Goal: Task Accomplishment & Management: Use online tool/utility

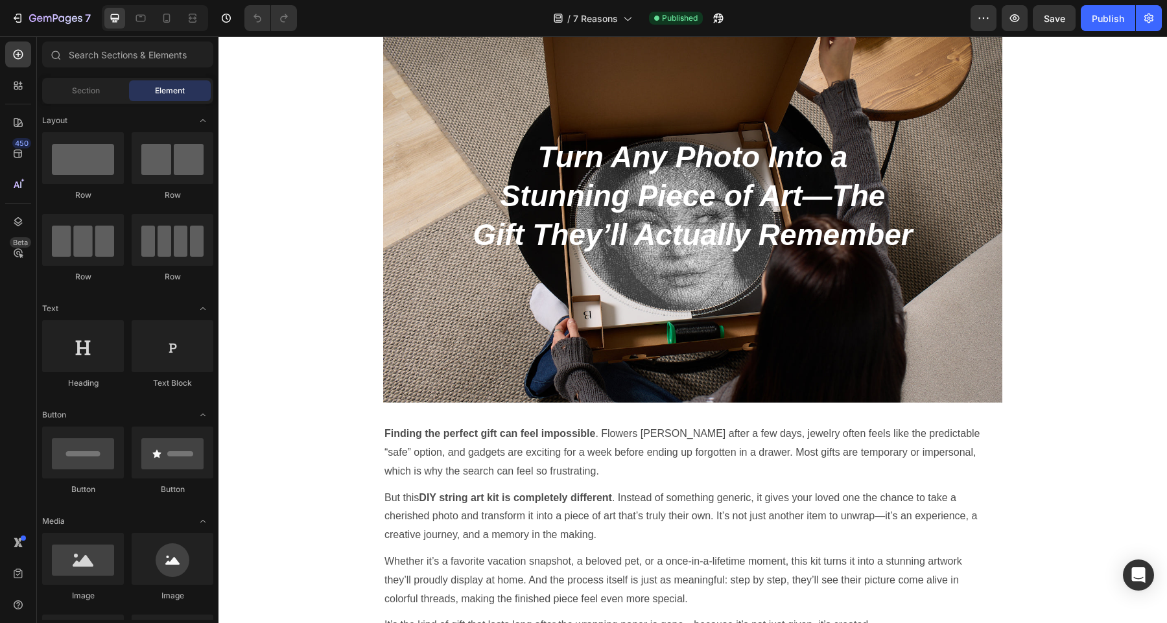
scroll to position [382, 0]
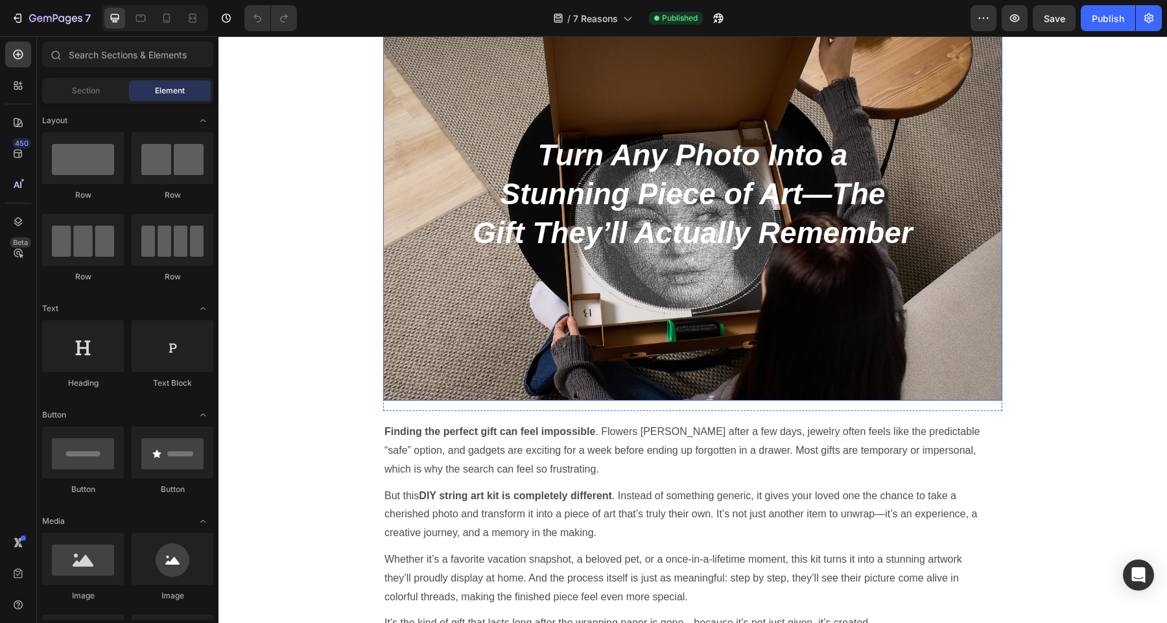
click at [535, 358] on div "Background Image" at bounding box center [692, 194] width 619 height 413
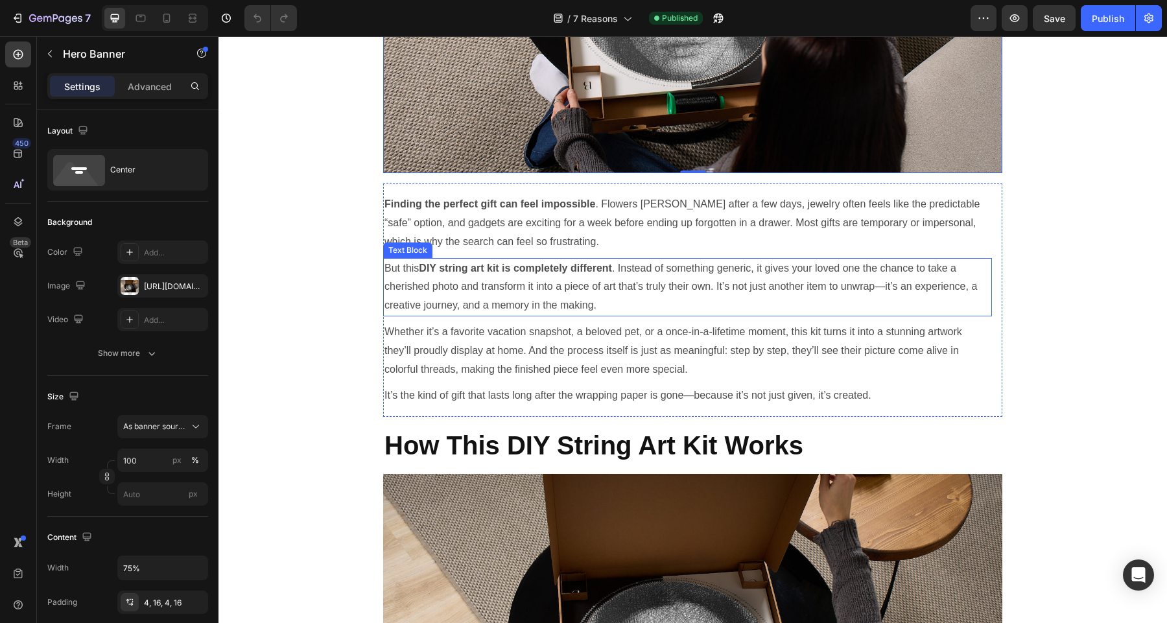
scroll to position [585, 0]
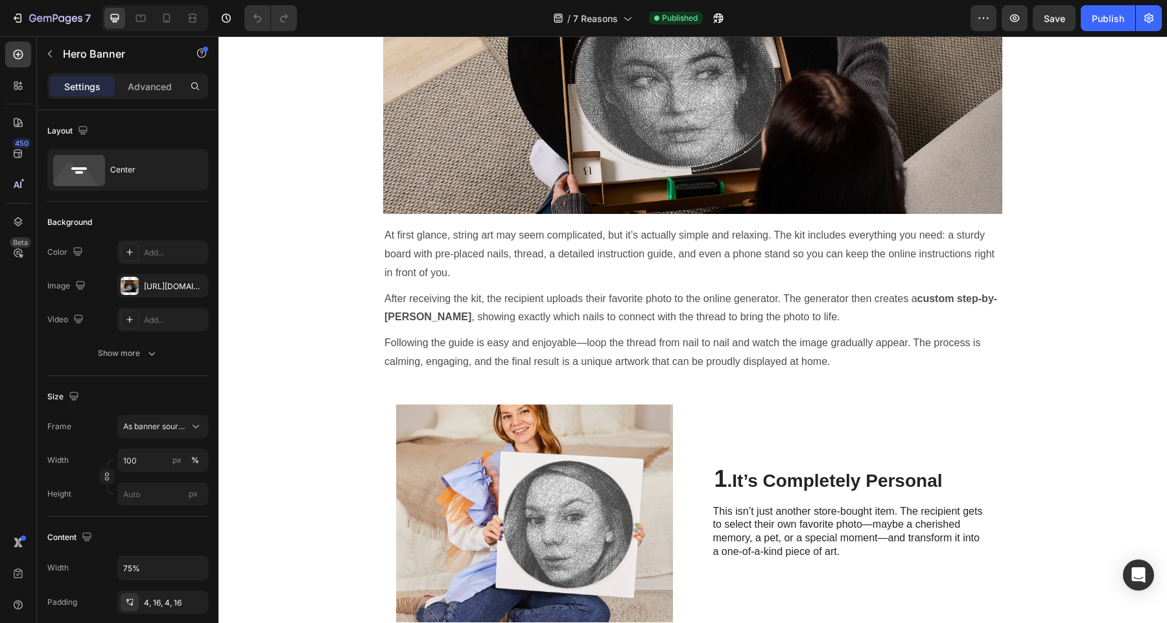
scroll to position [1202, 0]
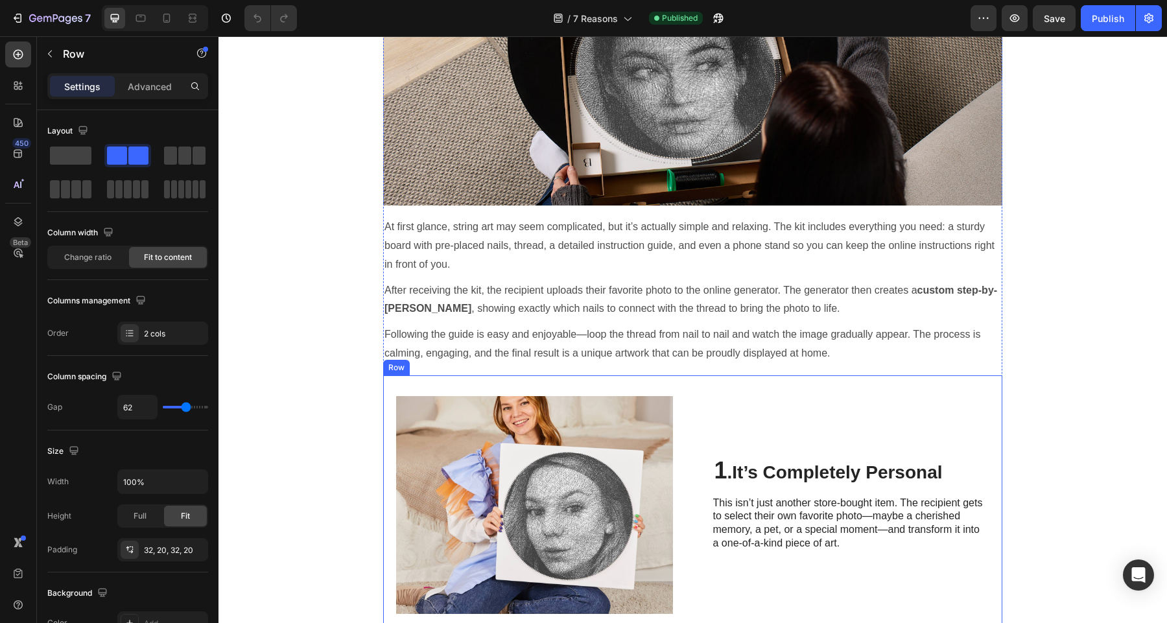
click at [600, 375] on div "Image 1 . It’s Completely Personal Heading This isn’t just another store-bought…" at bounding box center [692, 504] width 619 height 259
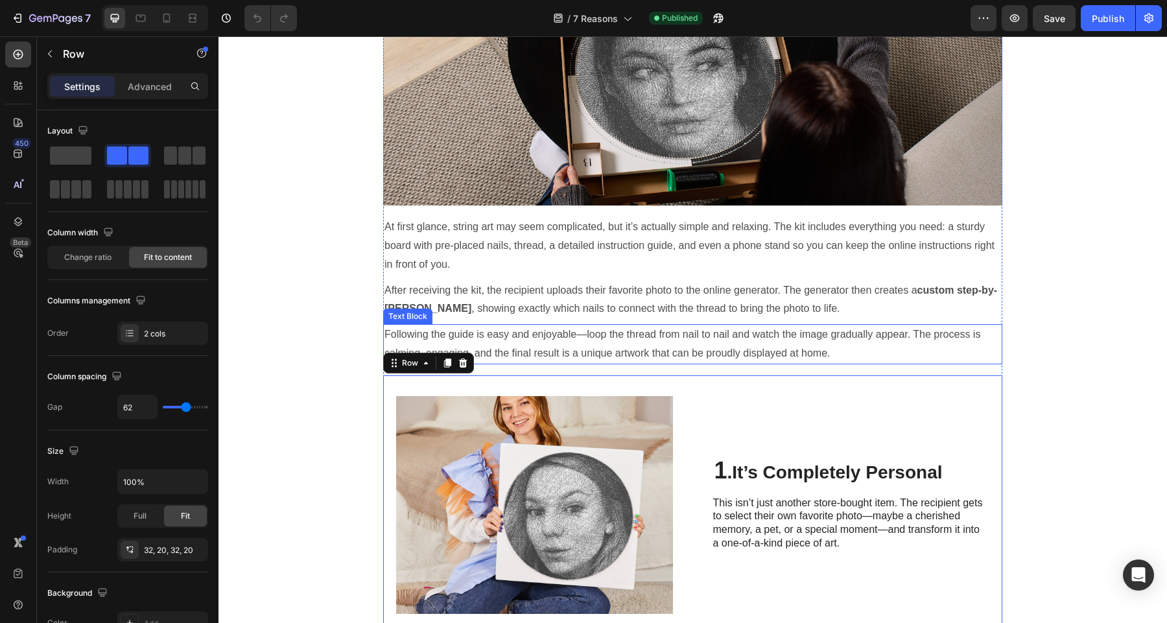
click at [606, 353] on p "Following the guide is easy and enjoyable—loop the thread from nail to nail and…" at bounding box center [692, 344] width 616 height 38
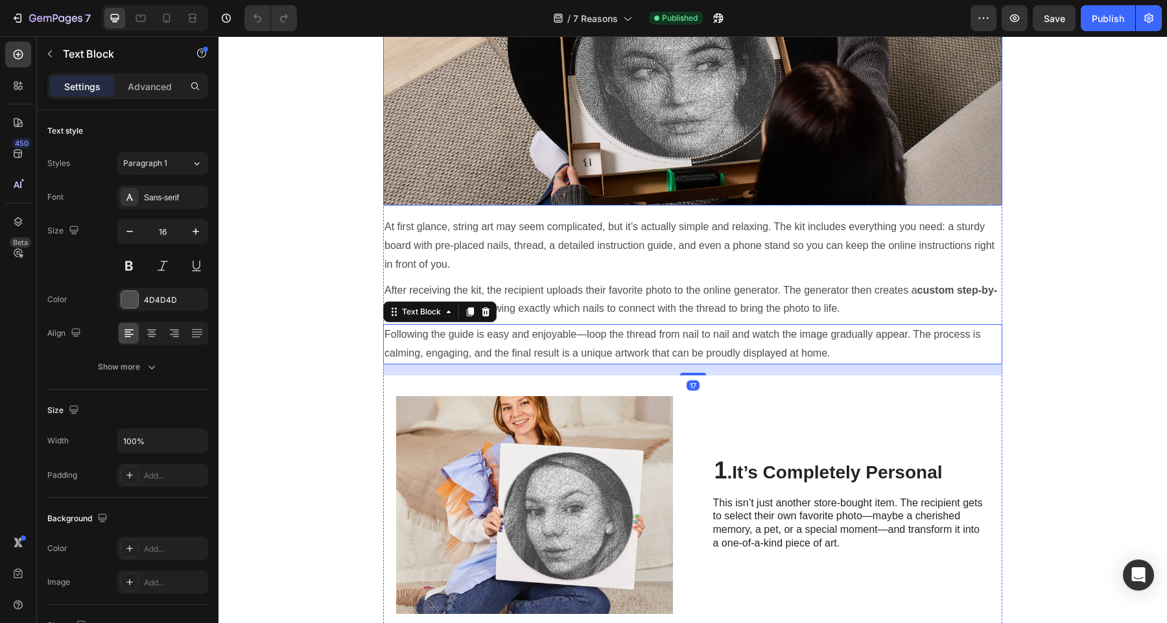
click at [663, 191] on img at bounding box center [692, 43] width 619 height 324
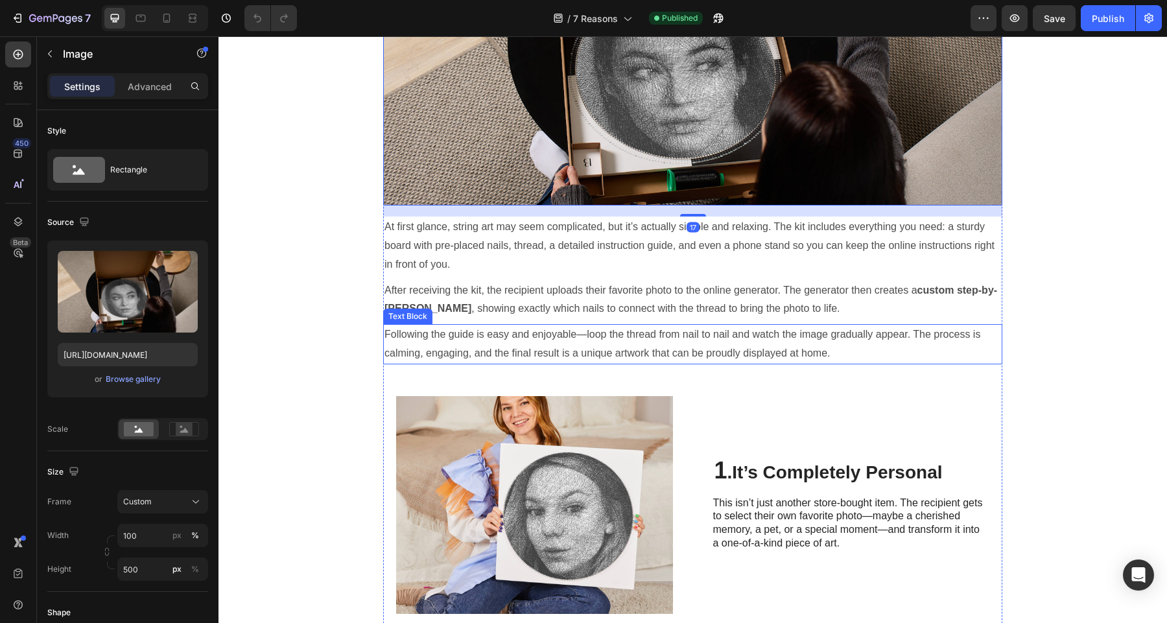
click at [711, 337] on p "Following the guide is easy and enjoyable—loop the thread from nail to nail and…" at bounding box center [692, 344] width 616 height 38
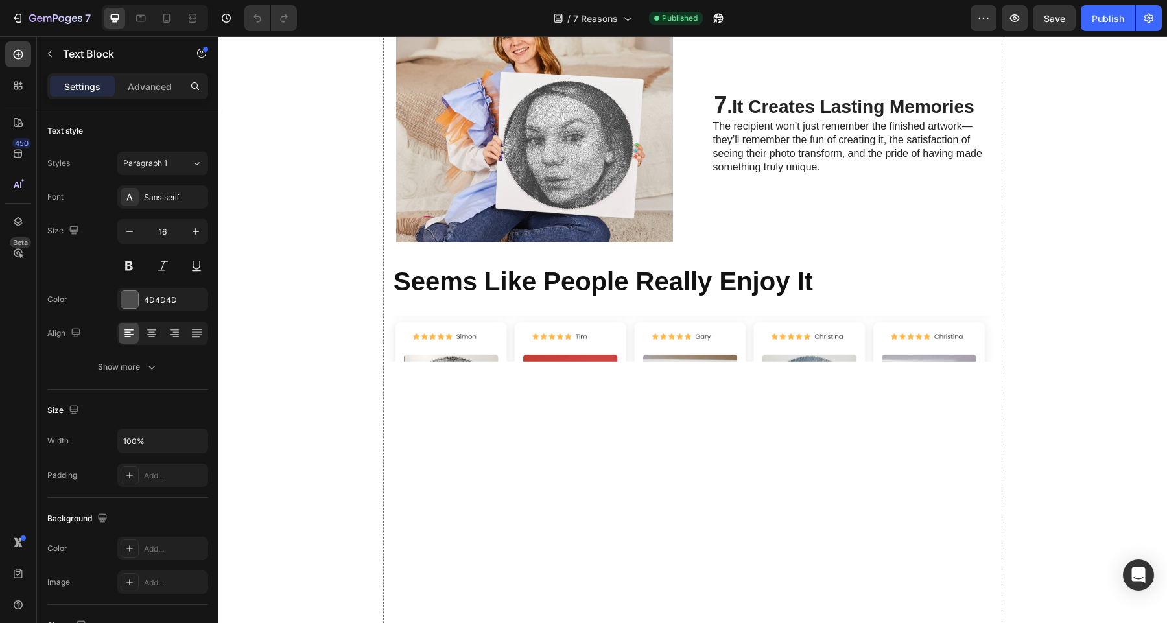
scroll to position [3127, 0]
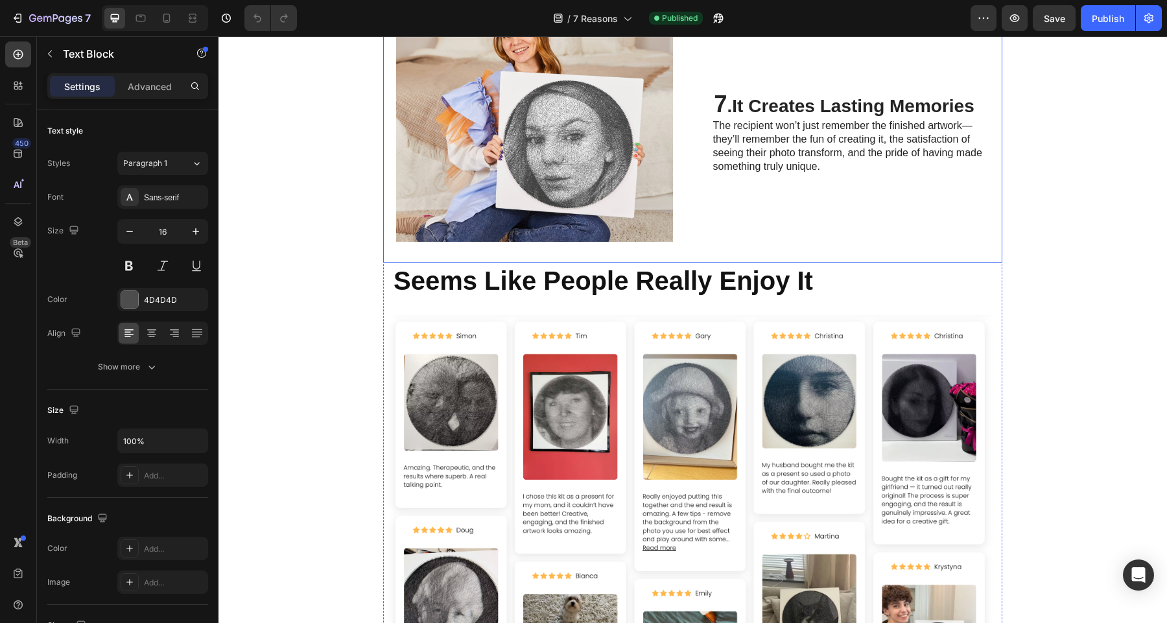
click at [625, 244] on div "Image 7 . It Creates Lasting Memories Heading The recipient won’t just remember…" at bounding box center [692, 133] width 619 height 259
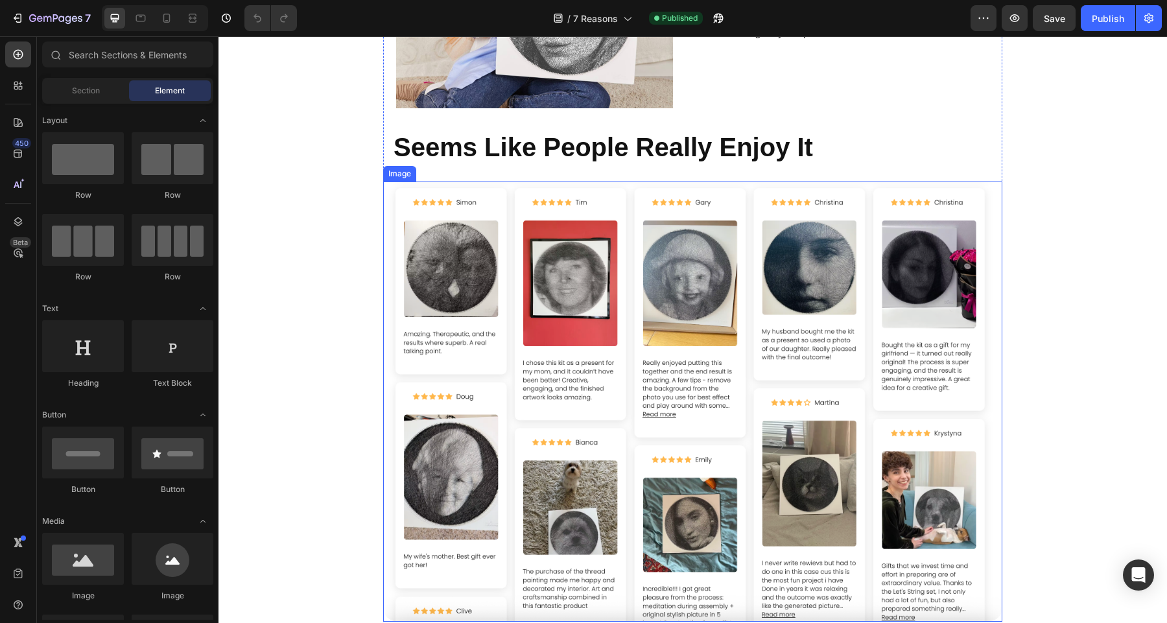
scroll to position [3268, 0]
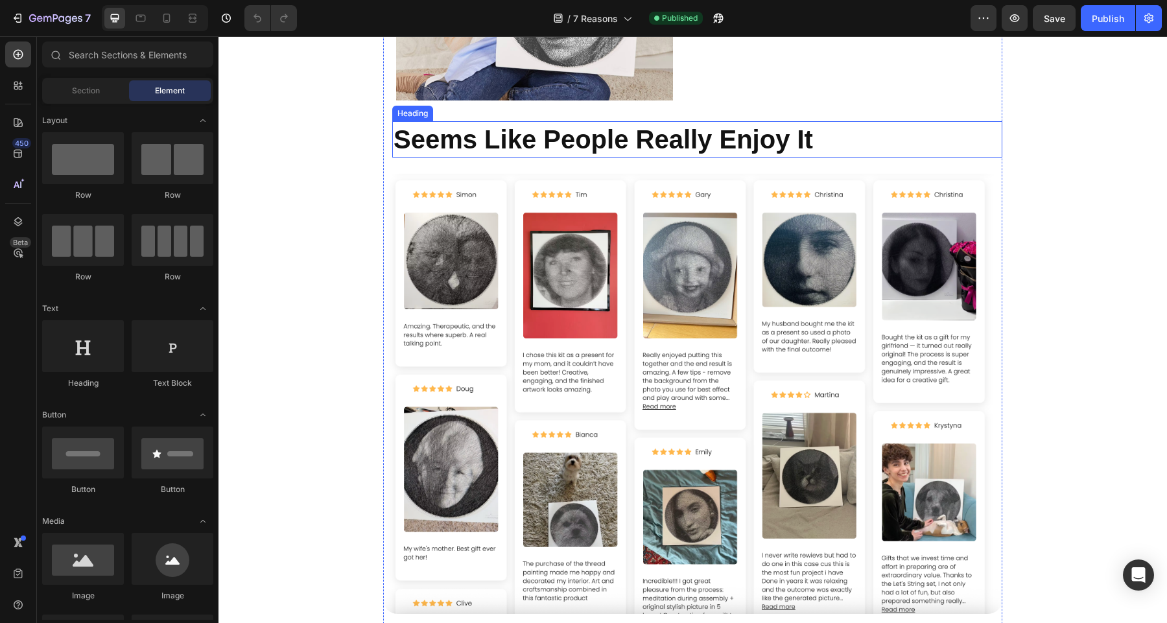
click at [796, 145] on h2 "Seems Like People Really Enjoy It" at bounding box center [697, 139] width 610 height 36
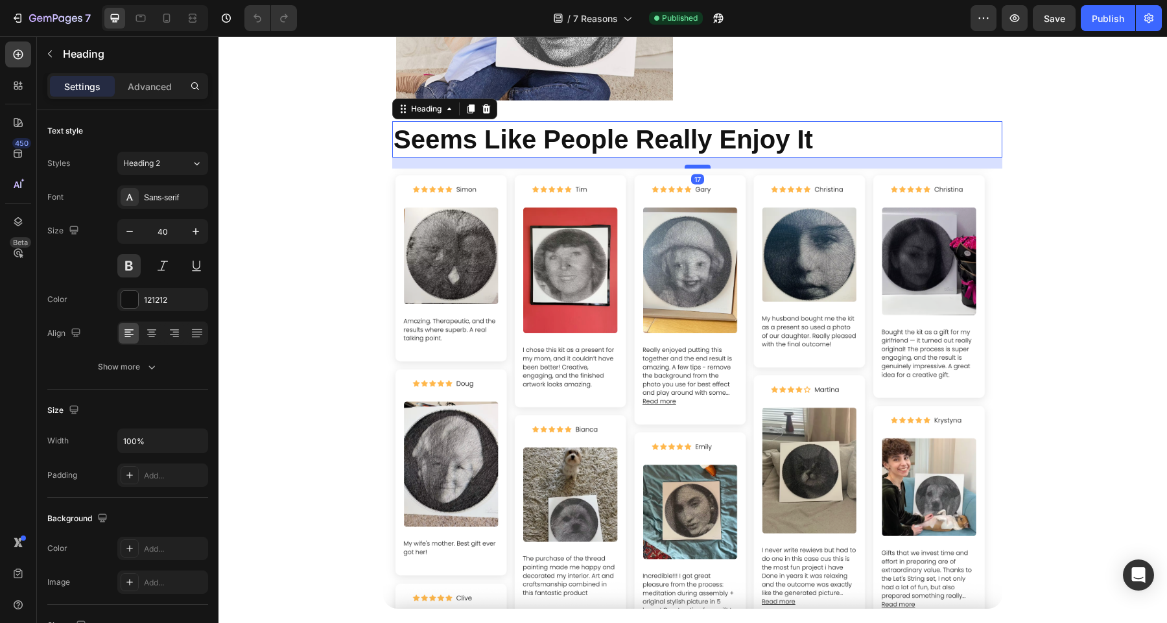
click at [699, 168] on div at bounding box center [697, 167] width 26 height 4
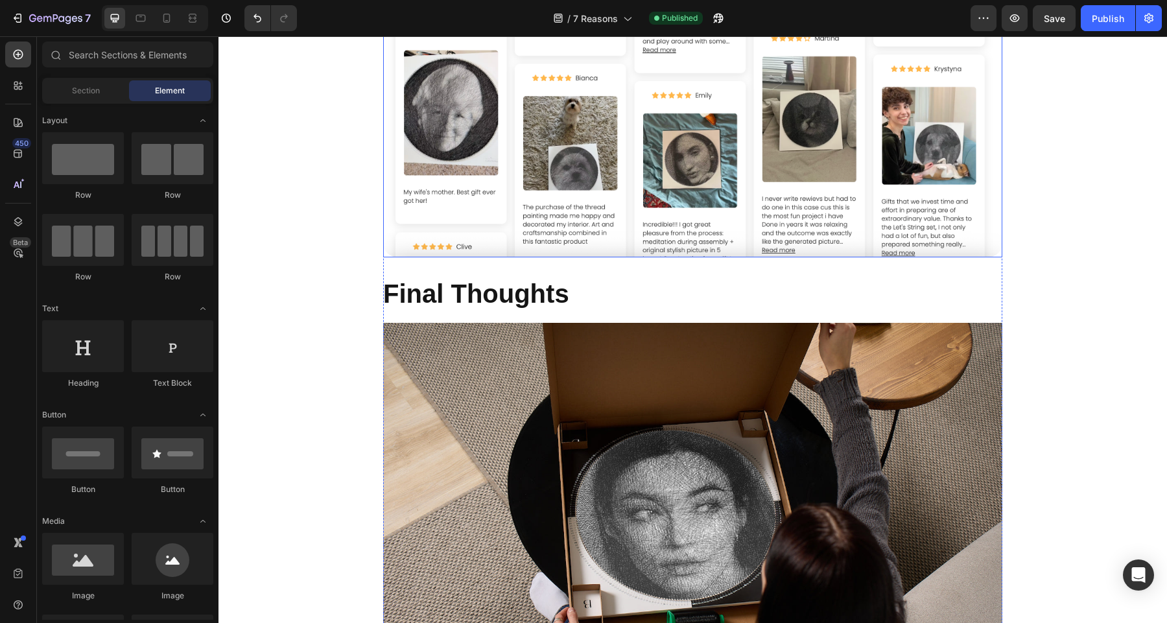
scroll to position [3626, 0]
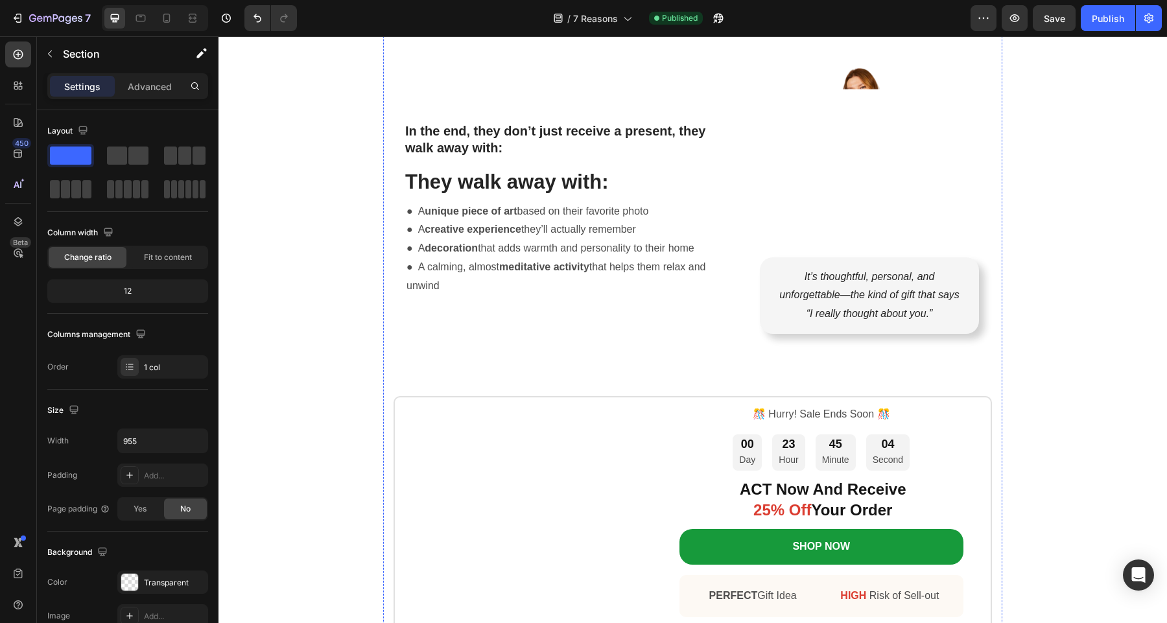
scroll to position [4359, 0]
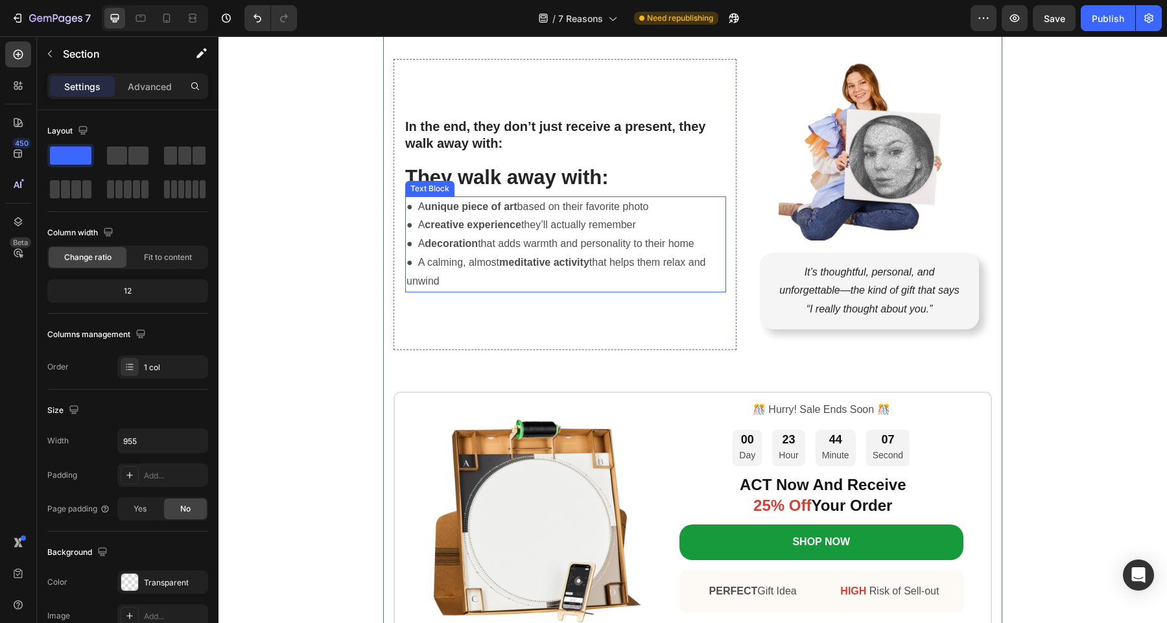
click at [666, 245] on p "● A unique piece of art based on their favorite photo ● A creative experience t…" at bounding box center [565, 244] width 318 height 93
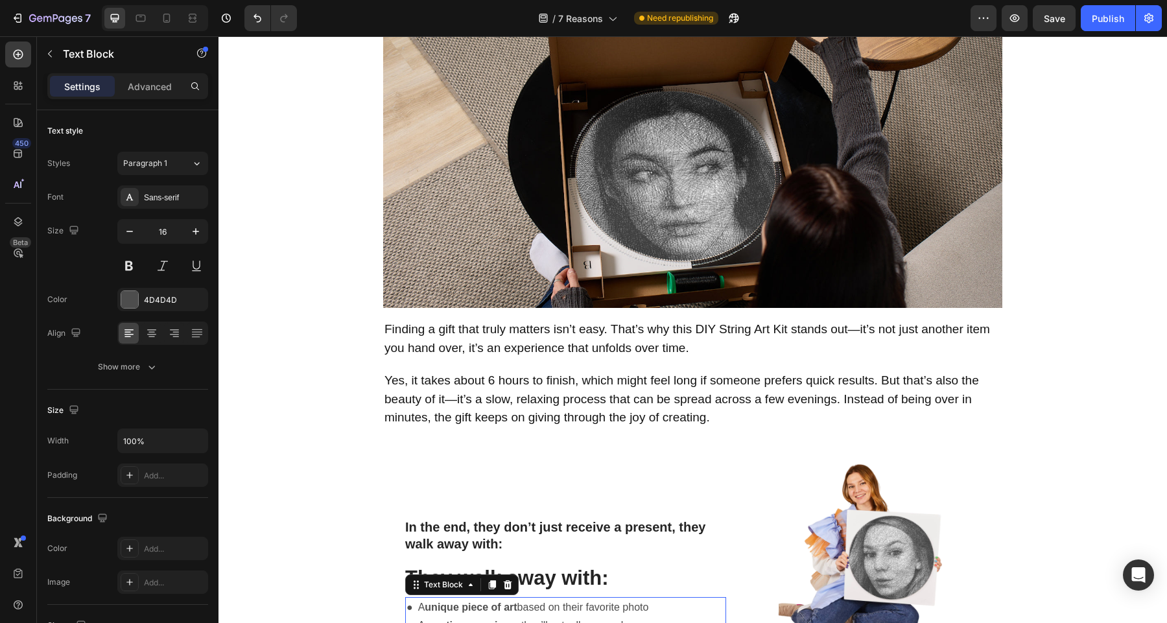
scroll to position [3953, 0]
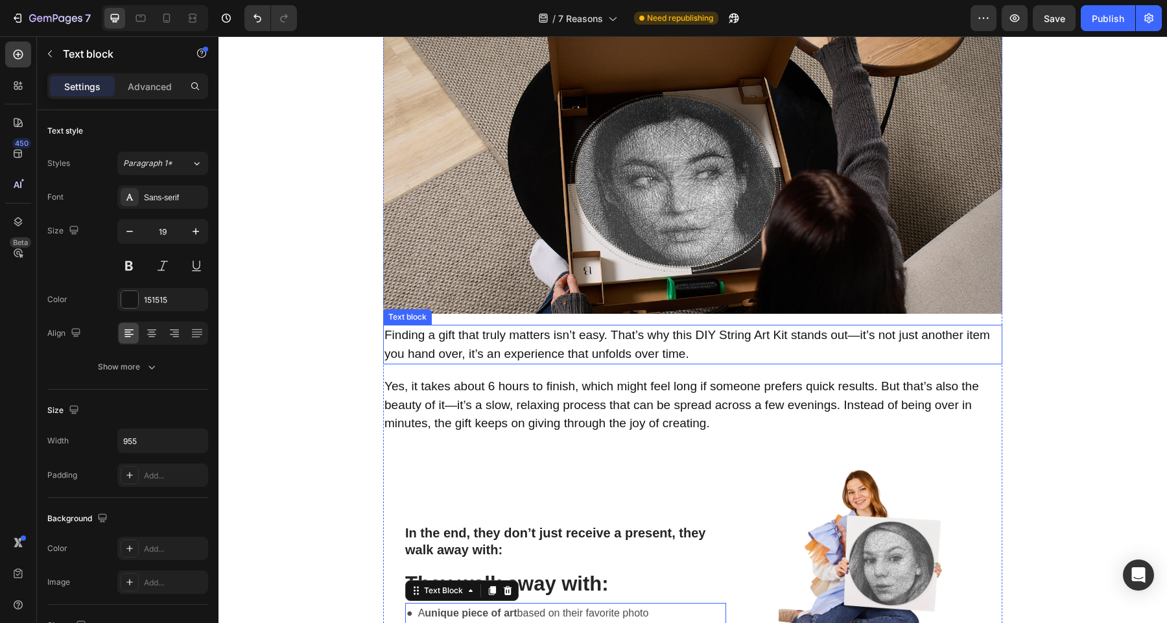
click at [623, 335] on p "Finding a gift that truly matters isn’t easy. That’s why this DIY String Art Ki…" at bounding box center [687, 344] width 606 height 37
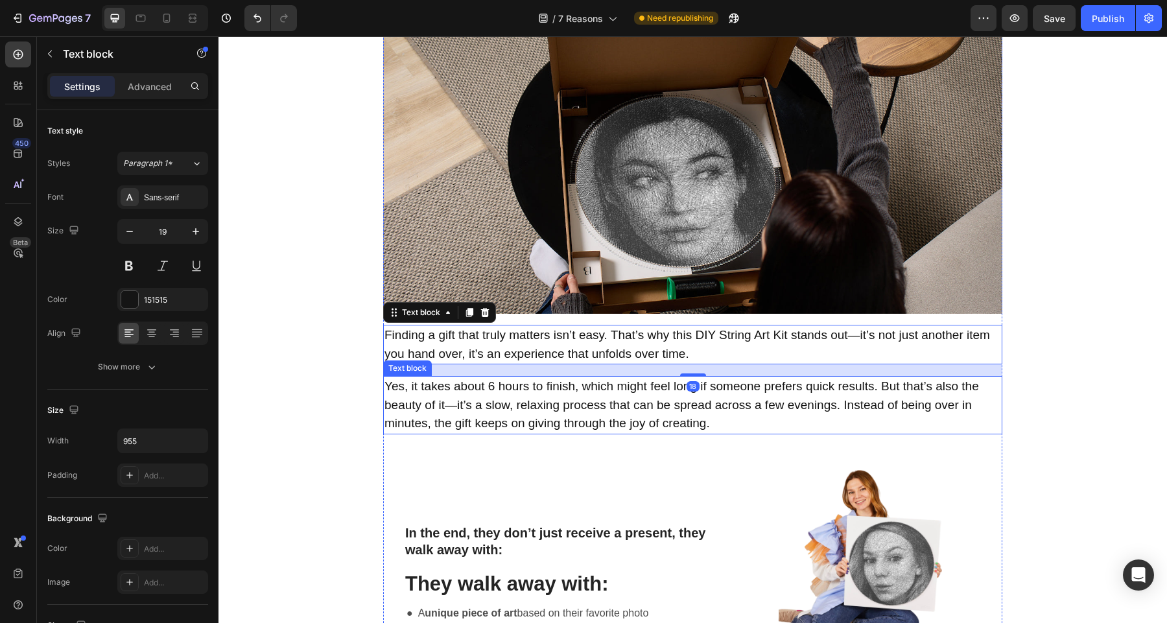
click at [607, 400] on p "Yes, it takes about 6 hours to finish, which might feel long if someone prefers…" at bounding box center [687, 405] width 606 height 56
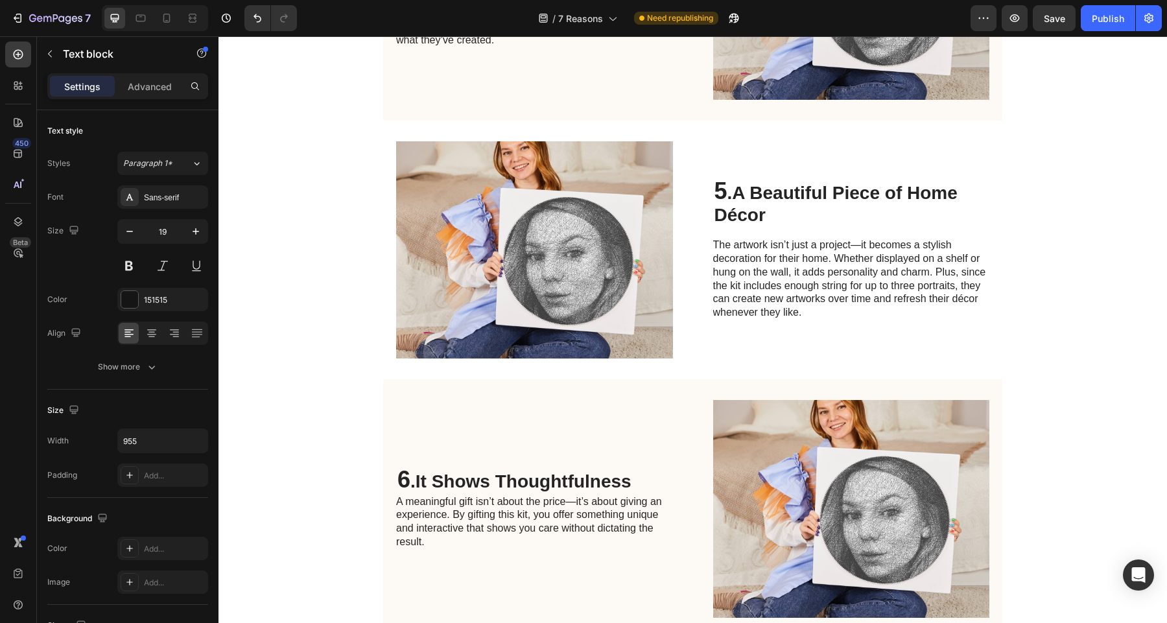
scroll to position [2491, 0]
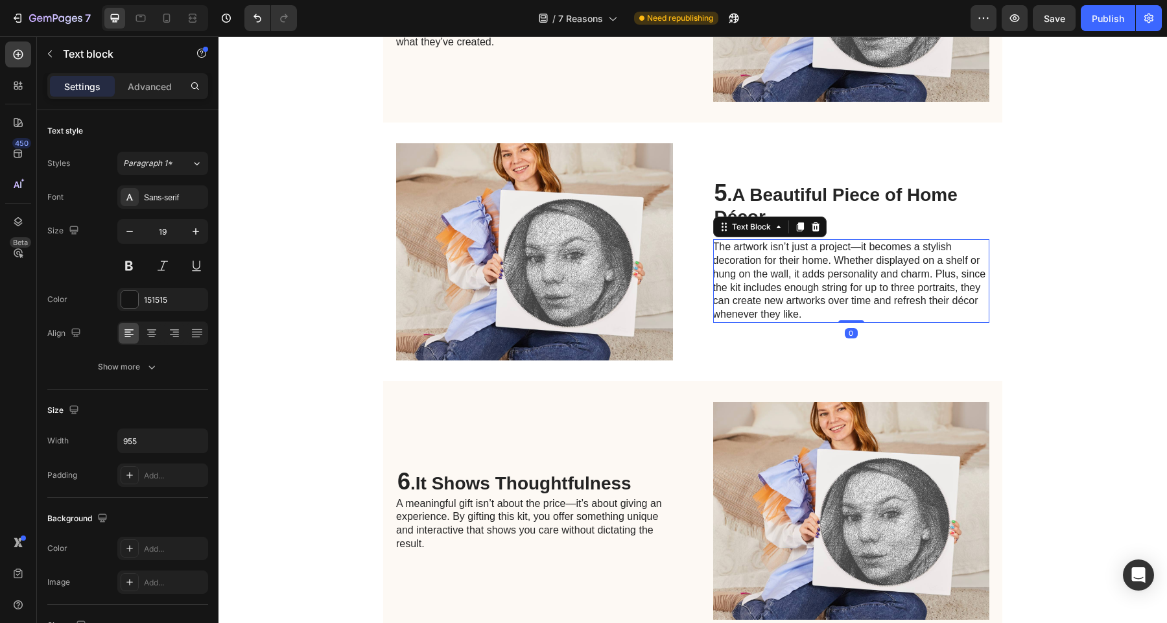
click at [782, 286] on p "The artwork isn’t just a project—it becomes a stylish decoration for their home…" at bounding box center [850, 280] width 275 height 81
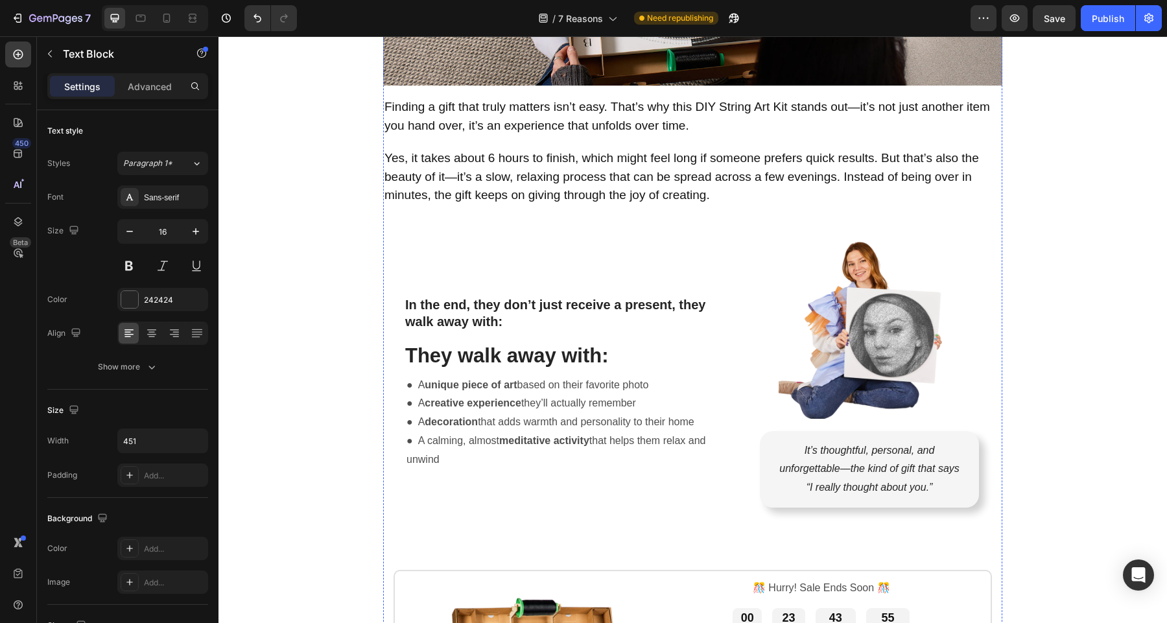
scroll to position [4175, 0]
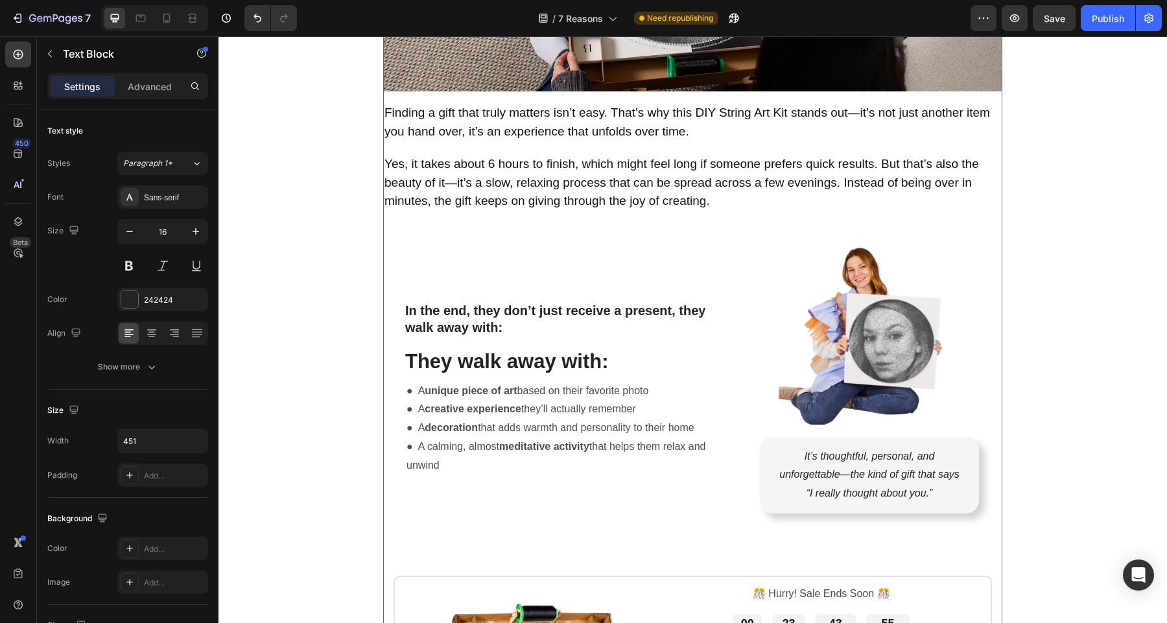
click at [625, 133] on p "Finding a gift that truly matters isn’t easy. That’s why this DIY String Art Ki…" at bounding box center [687, 122] width 606 height 37
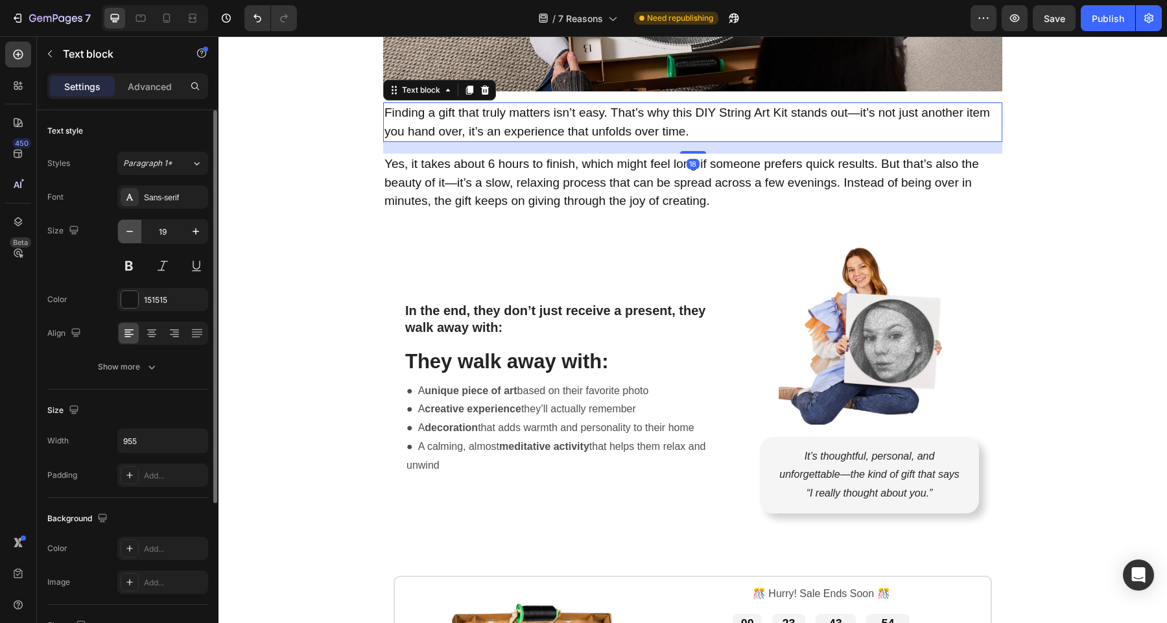
click at [135, 236] on icon "button" at bounding box center [129, 231] width 13 height 13
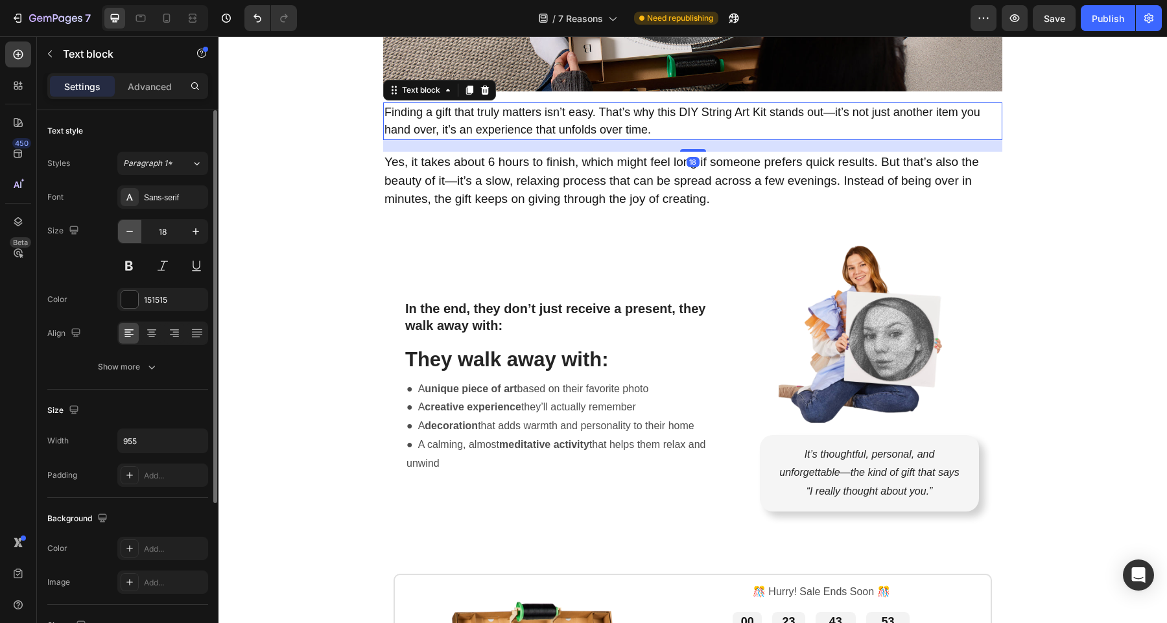
click at [135, 236] on icon "button" at bounding box center [129, 231] width 13 height 13
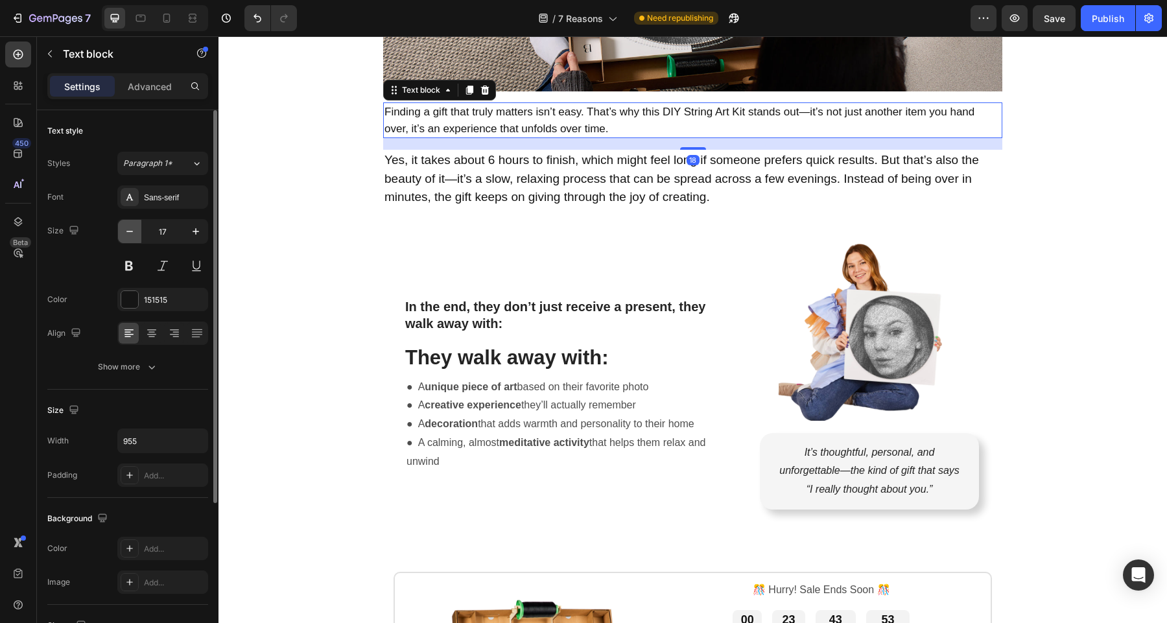
type input "16"
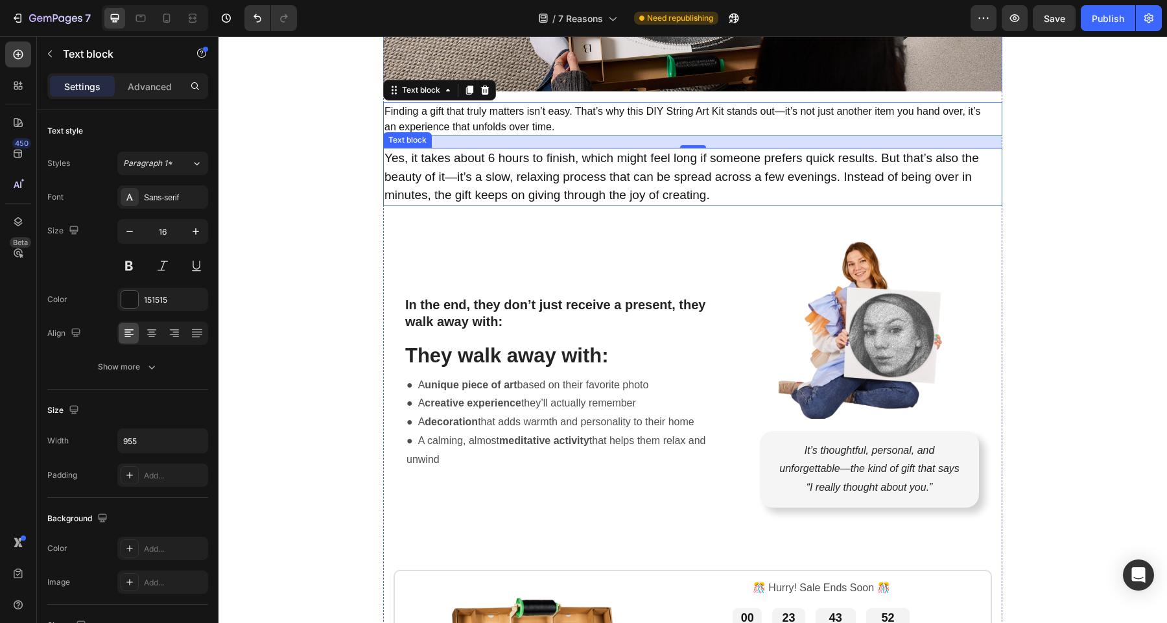
click at [455, 181] on p "Yes, it takes about 6 hours to finish, which might feel long if someone prefers…" at bounding box center [687, 177] width 606 height 56
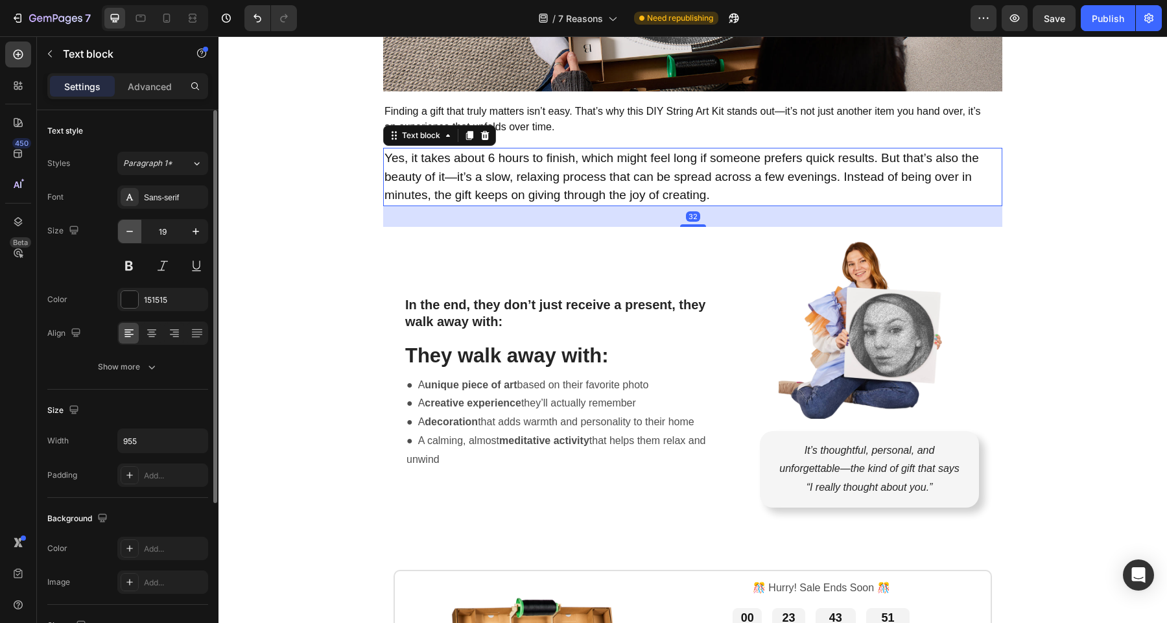
click at [135, 231] on icon "button" at bounding box center [129, 231] width 13 height 13
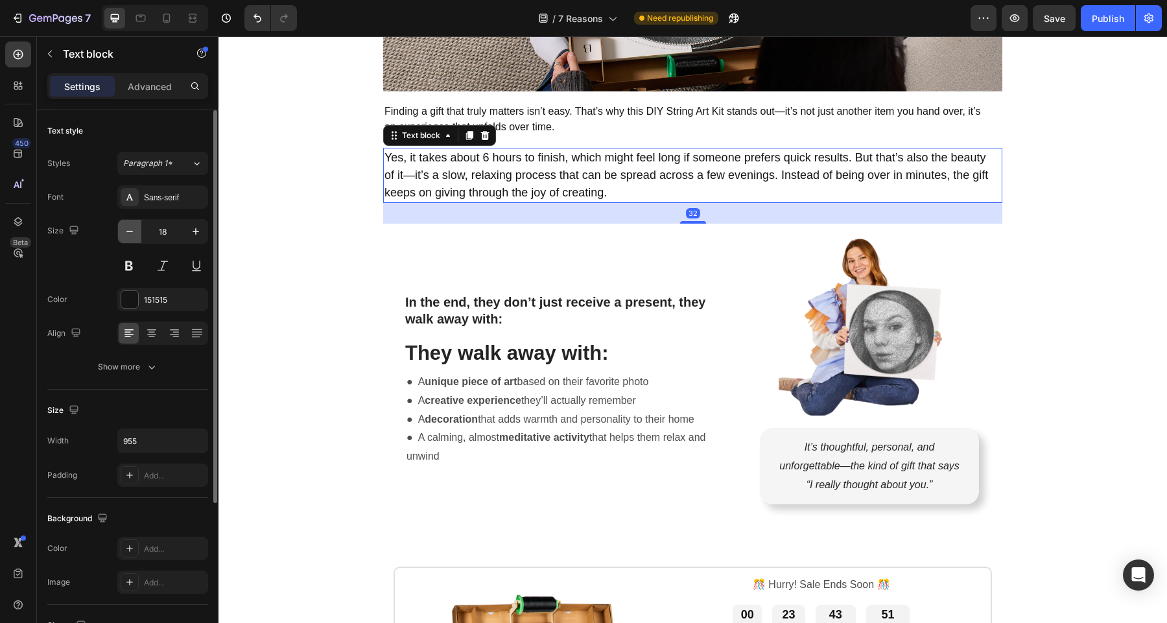
click at [135, 231] on icon "button" at bounding box center [129, 231] width 13 height 13
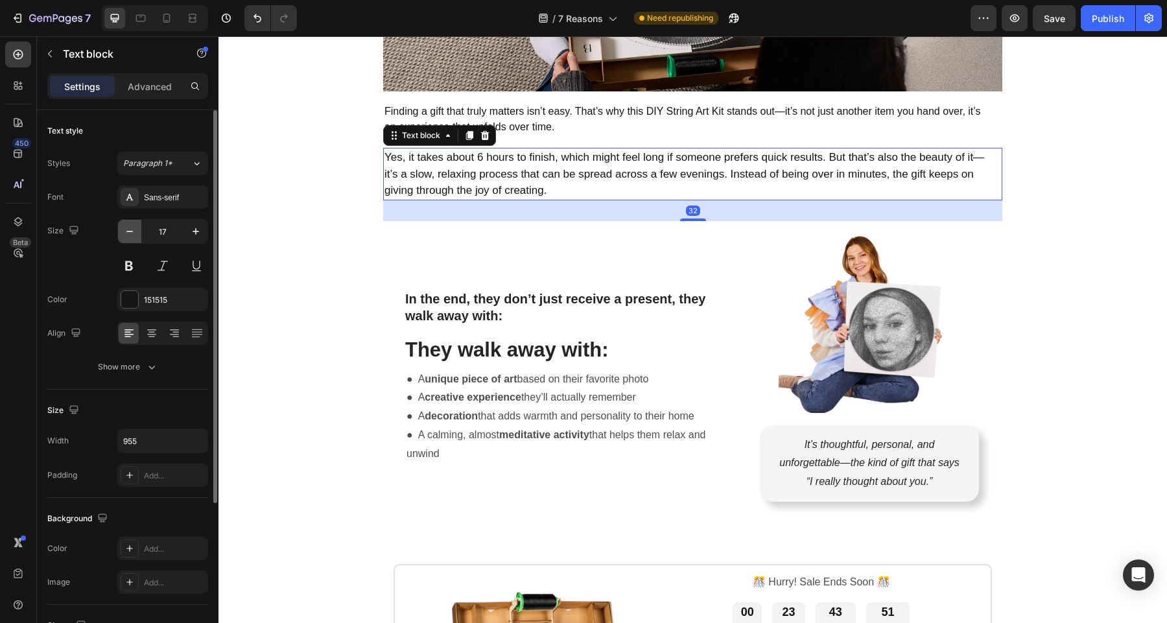
type input "16"
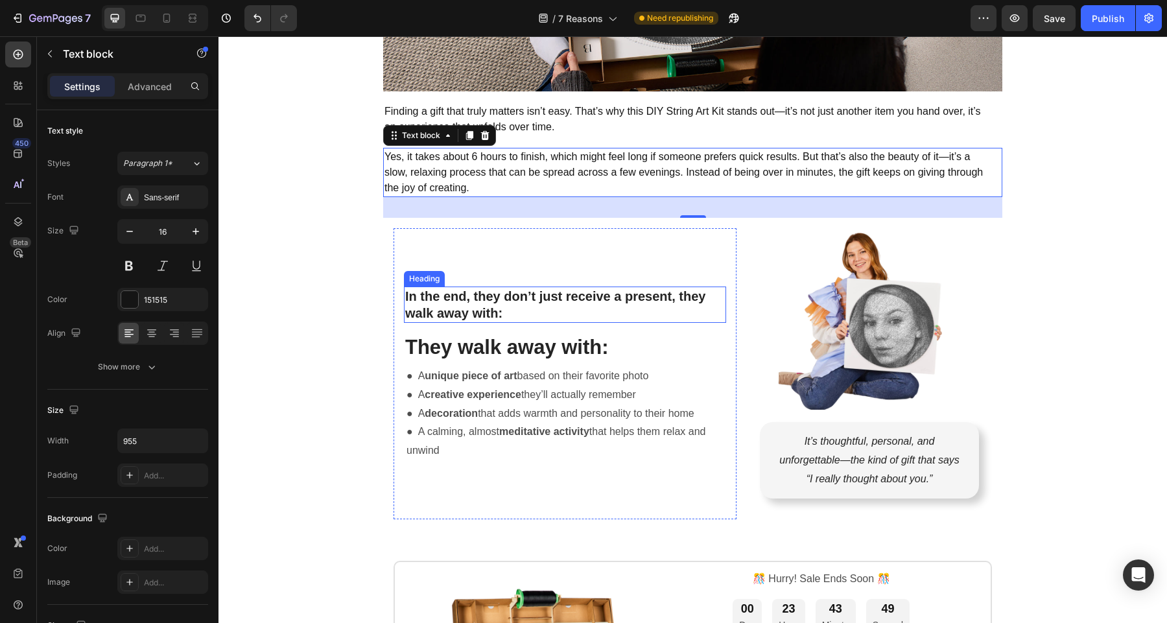
click at [485, 310] on strong "In the end, they don’t just receive a present, they walk away with:" at bounding box center [555, 304] width 300 height 31
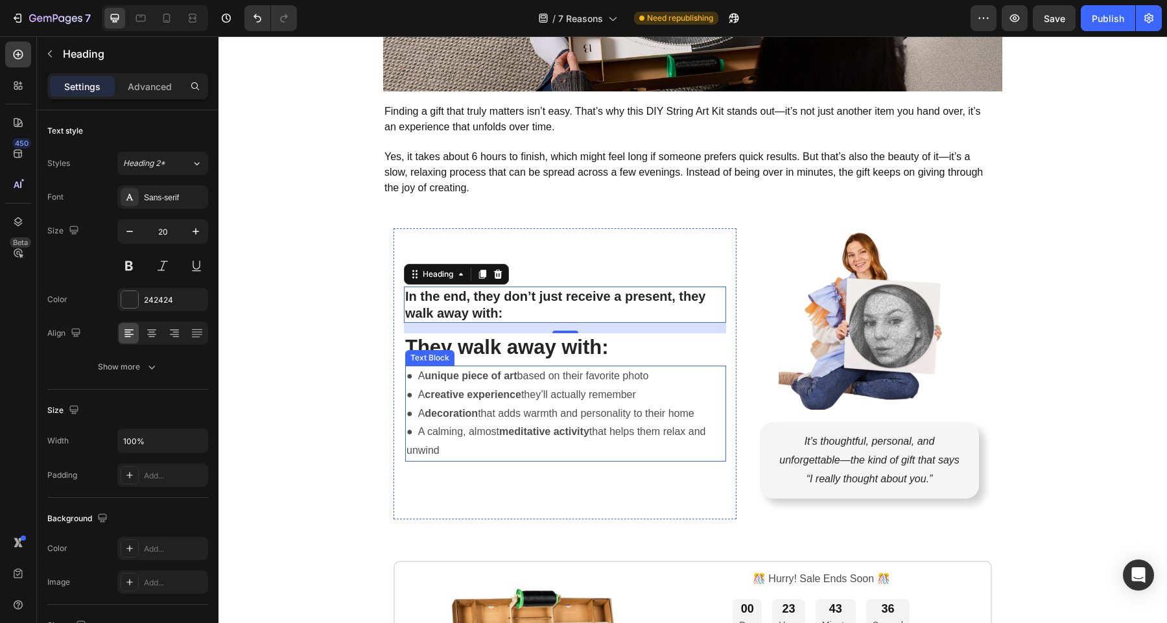
click at [511, 396] on strong "creative experience" at bounding box center [473, 394] width 97 height 11
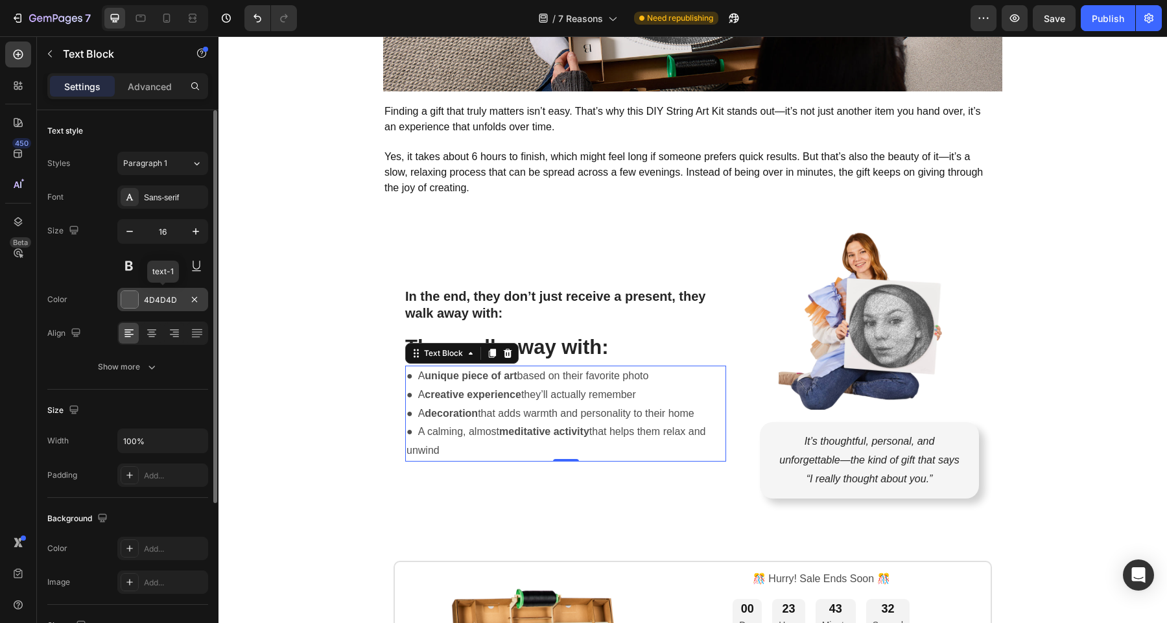
click at [132, 303] on div at bounding box center [129, 299] width 17 height 17
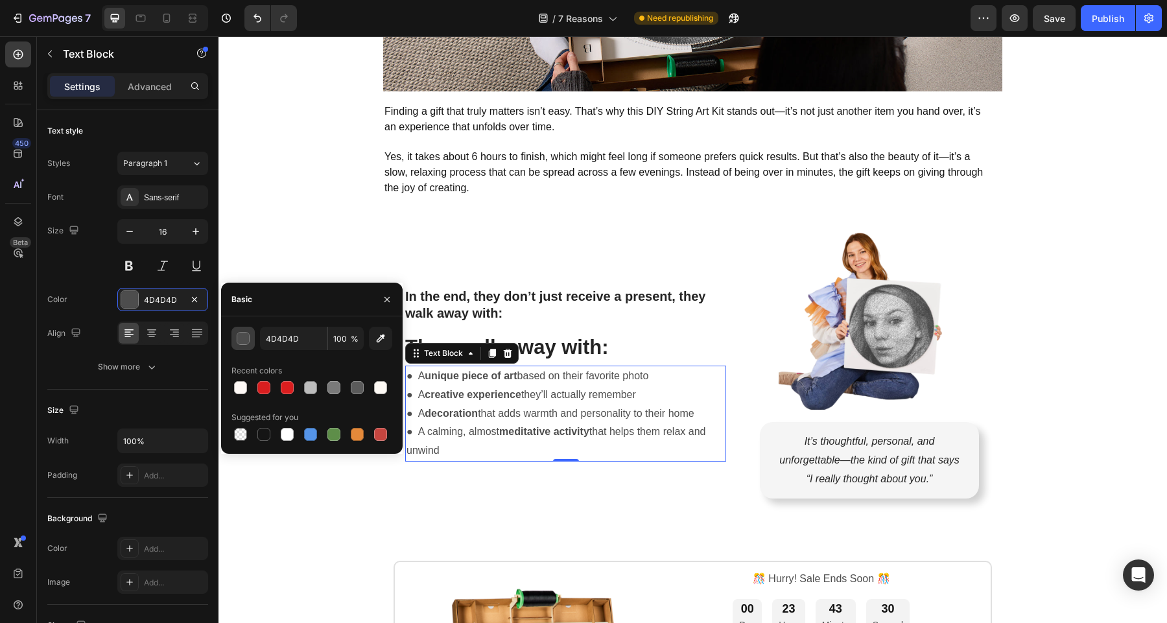
click at [237, 338] on div "button" at bounding box center [243, 338] width 13 height 13
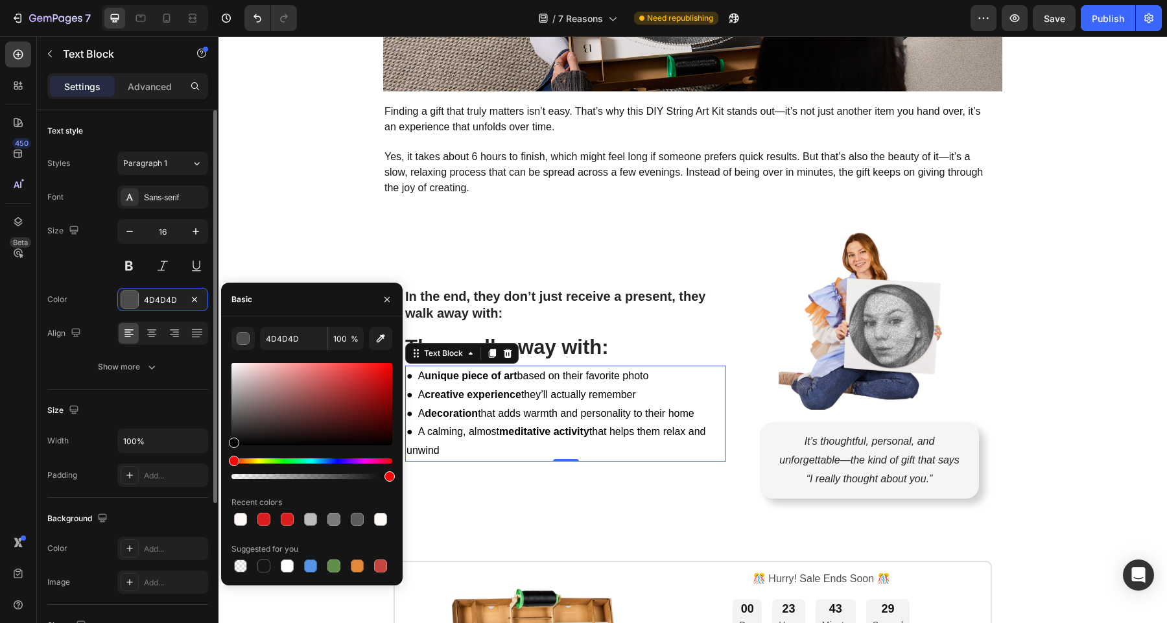
drag, startPoint x: 258, startPoint y: 425, endPoint x: 191, endPoint y: 491, distance: 94.0
click at [191, 491] on div "450 Beta Sections(18) Elements(83) Section Element Hero Section Product Detail …" at bounding box center [109, 329] width 218 height 587
type input "000000"
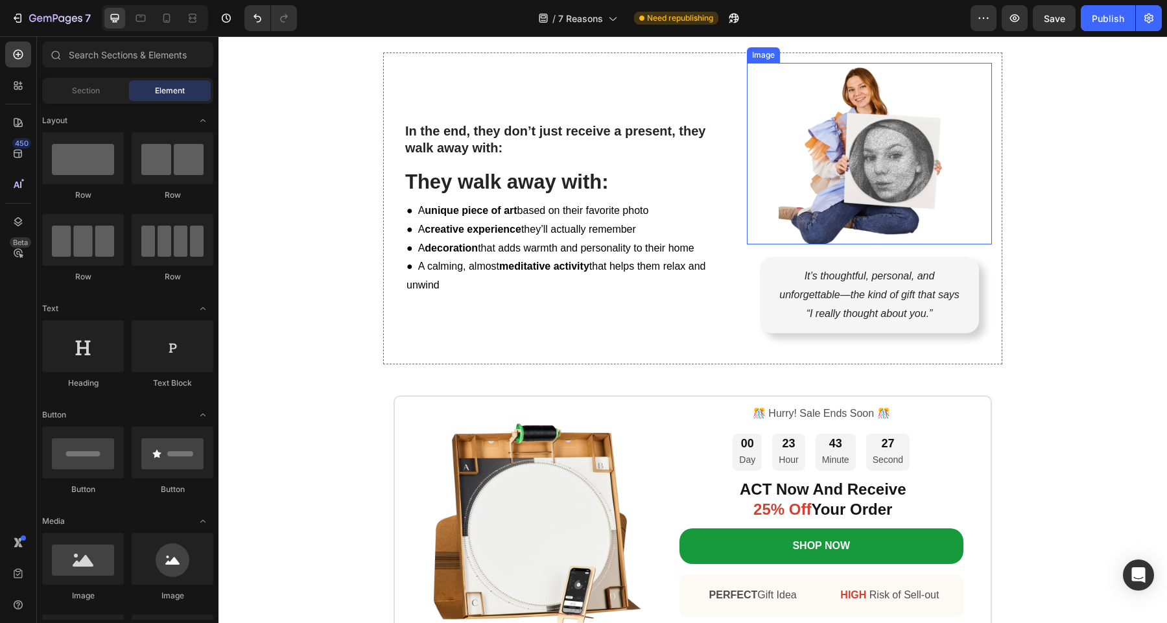
scroll to position [4348, 0]
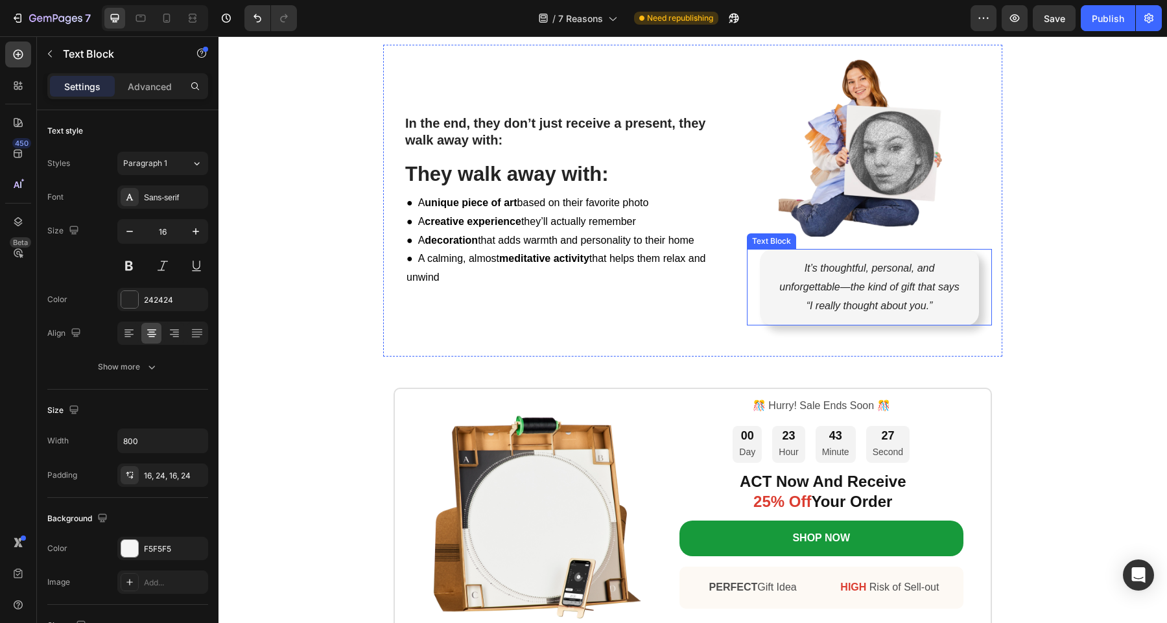
click at [909, 297] on p "It’s thoughtful, personal, and unforgettable—the kind of gift that says “I real…" at bounding box center [869, 287] width 188 height 56
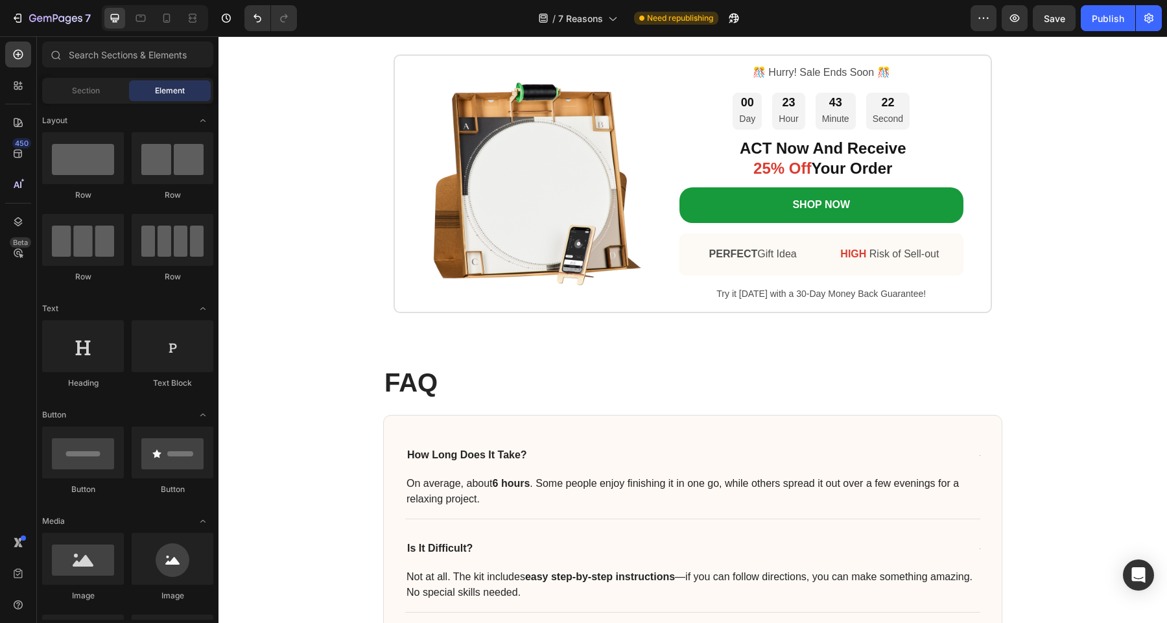
scroll to position [4681, 0]
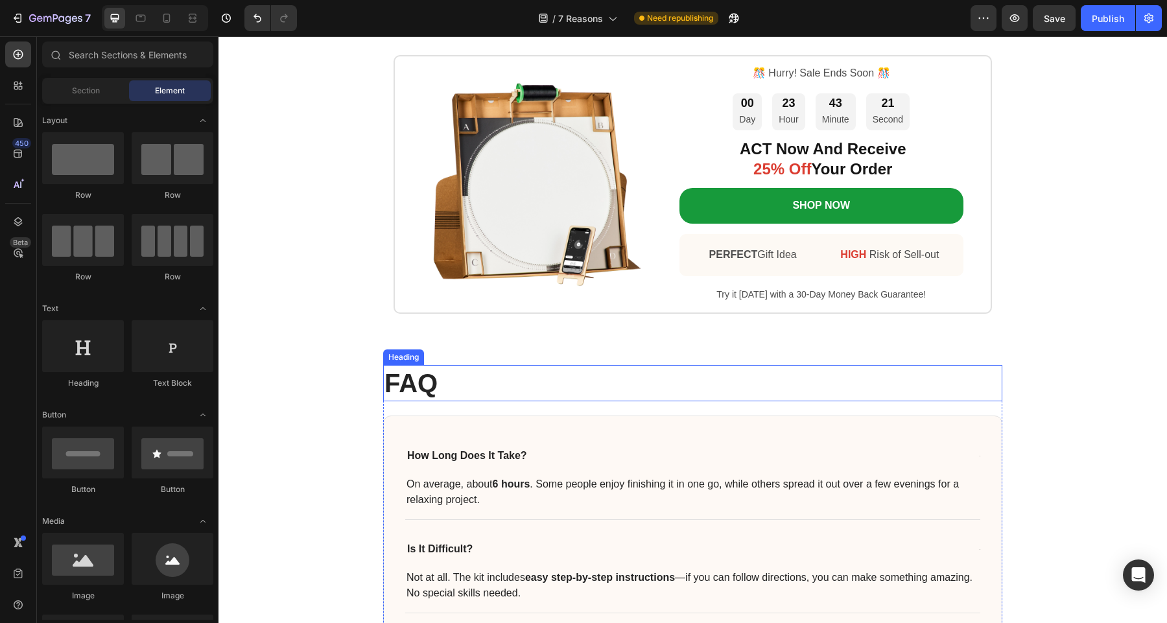
click at [396, 384] on strong "FAQ" at bounding box center [410, 383] width 53 height 29
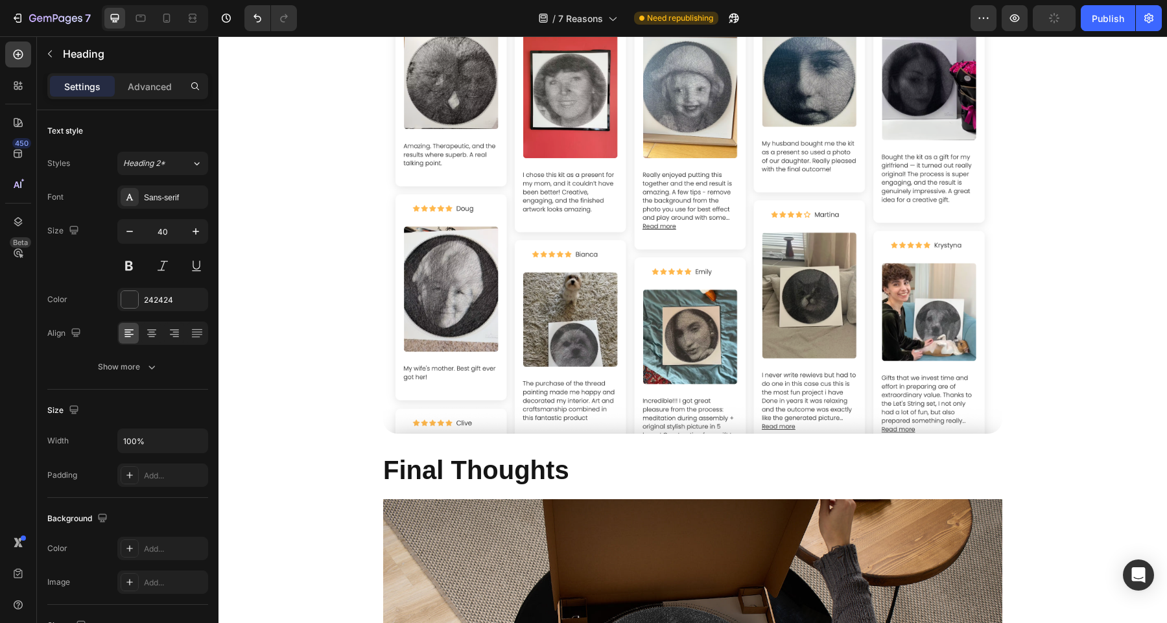
scroll to position [3460, 0]
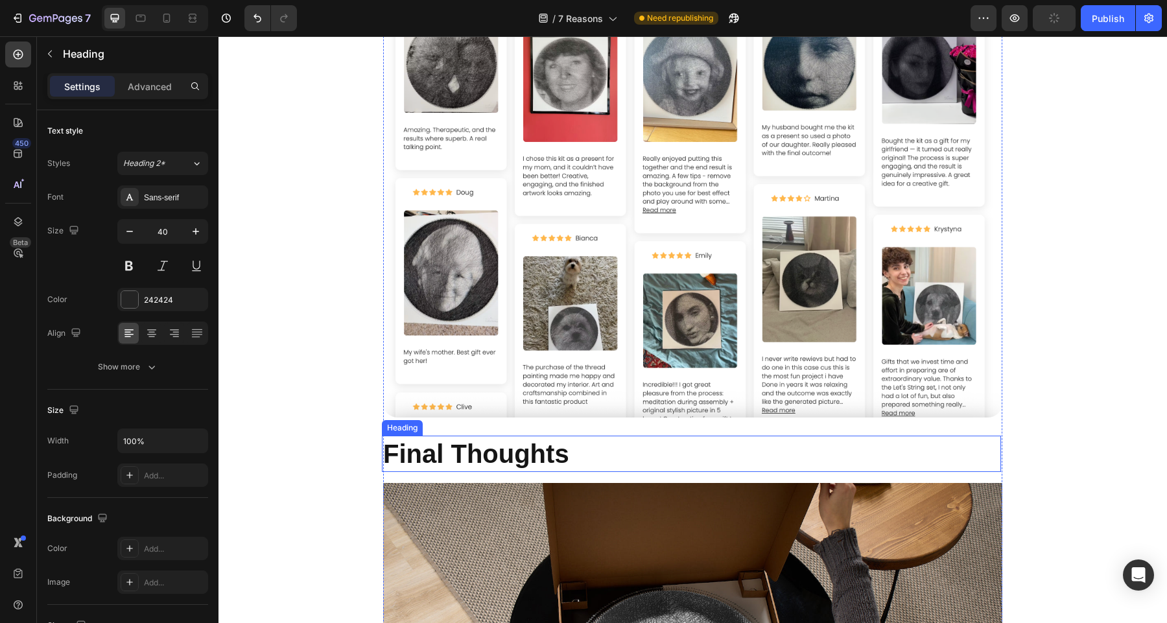
click at [546, 452] on strong "Final Thoughts" at bounding box center [476, 453] width 186 height 29
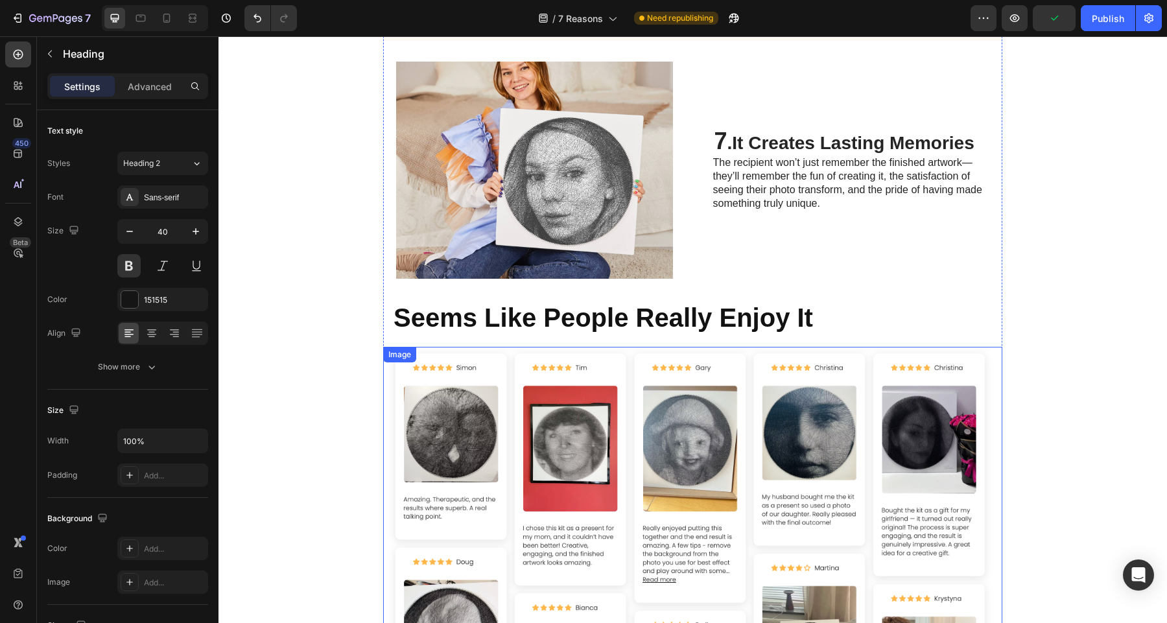
scroll to position [3084, 0]
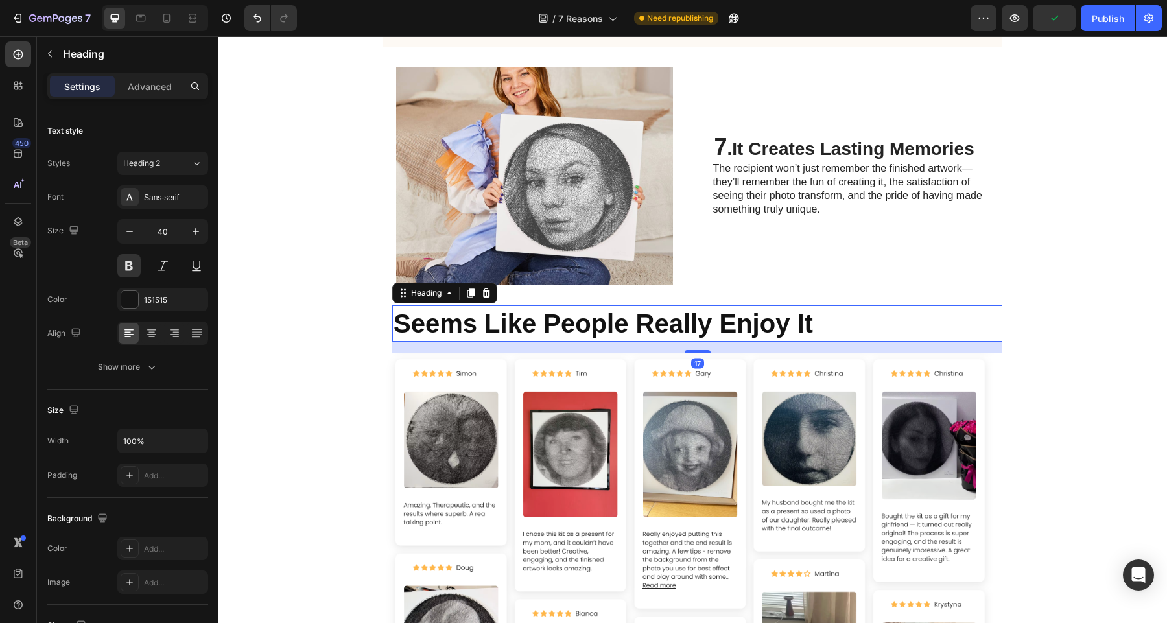
click at [620, 320] on h2 "Seems Like People Really Enjoy It" at bounding box center [697, 323] width 610 height 36
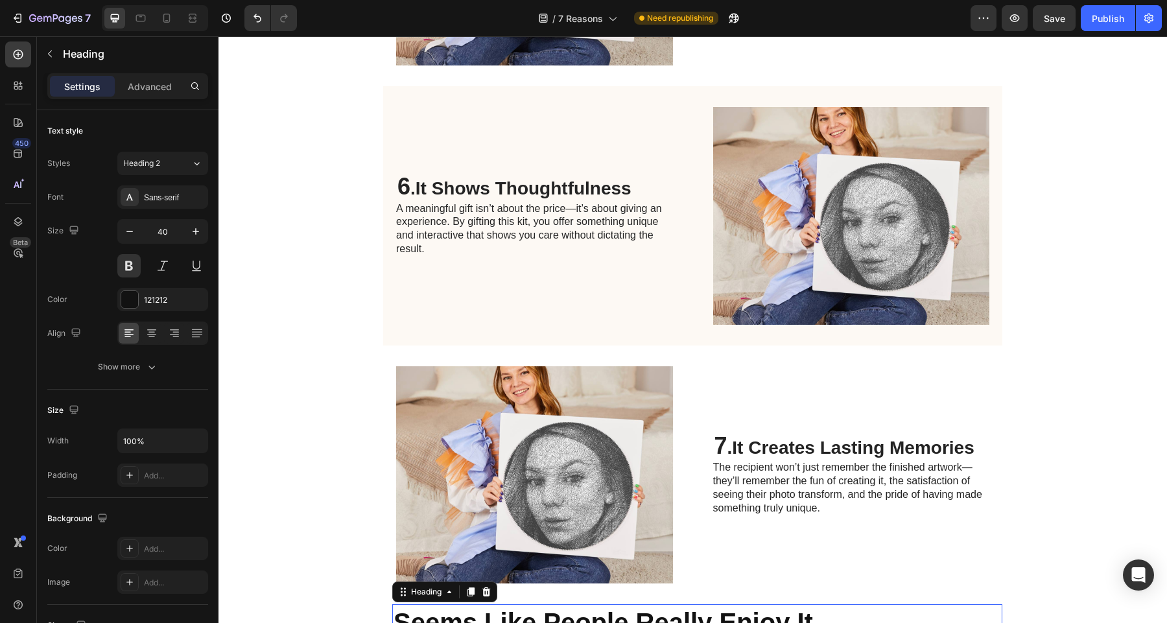
scroll to position [2785, 0]
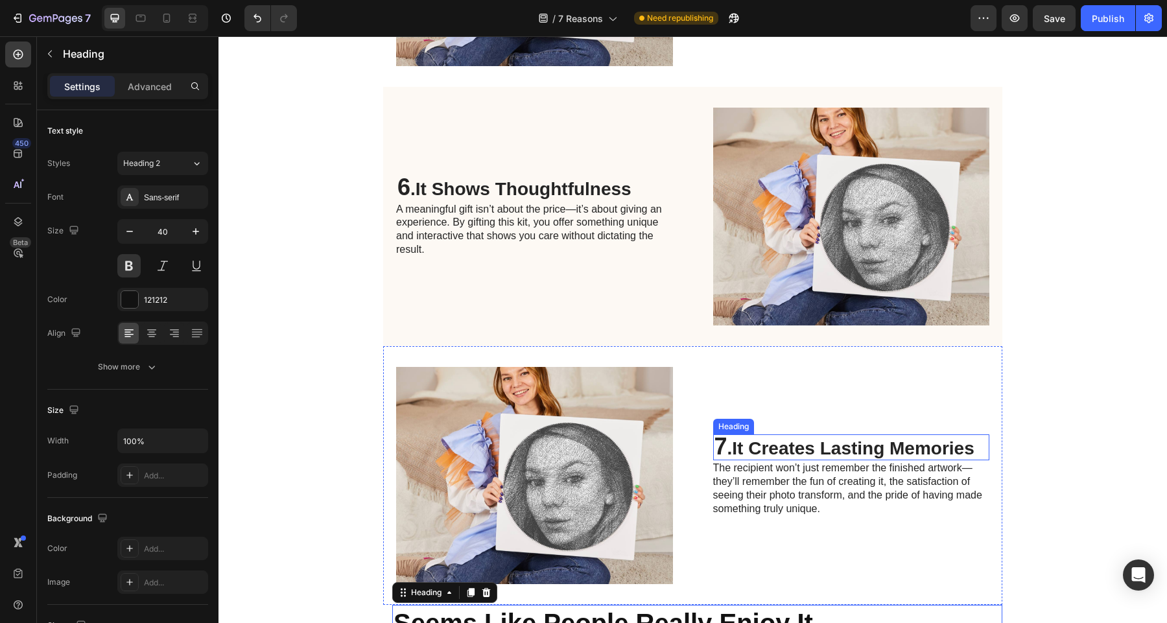
click at [800, 439] on strong "It Creates Lasting Memories" at bounding box center [853, 448] width 242 height 20
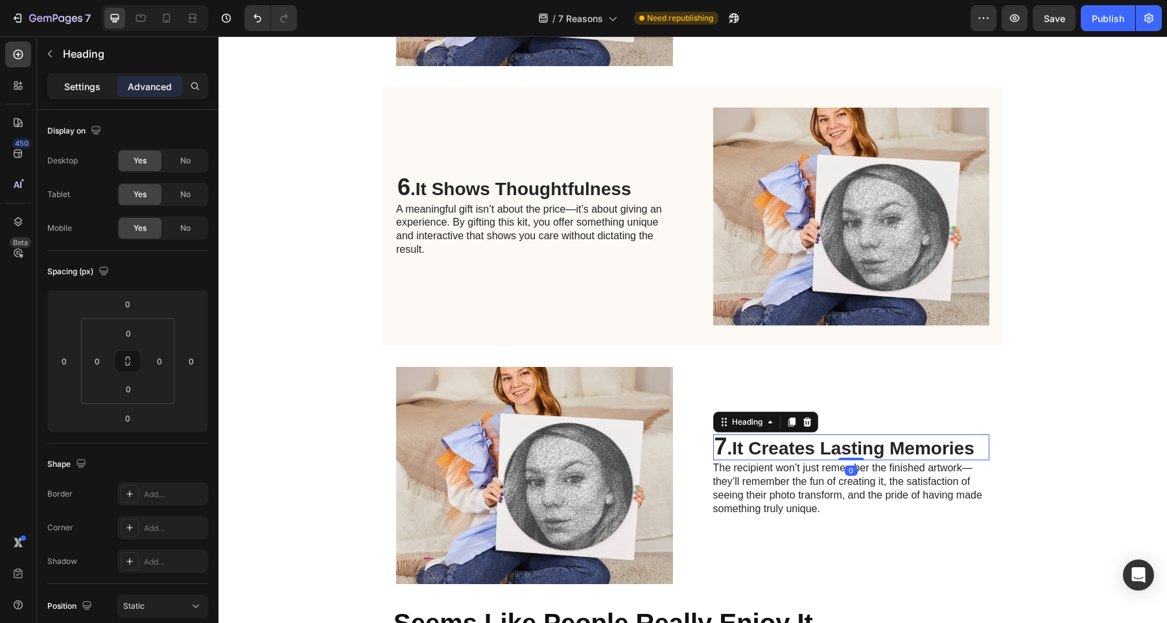
click at [101, 92] on div "Settings" at bounding box center [82, 86] width 65 height 21
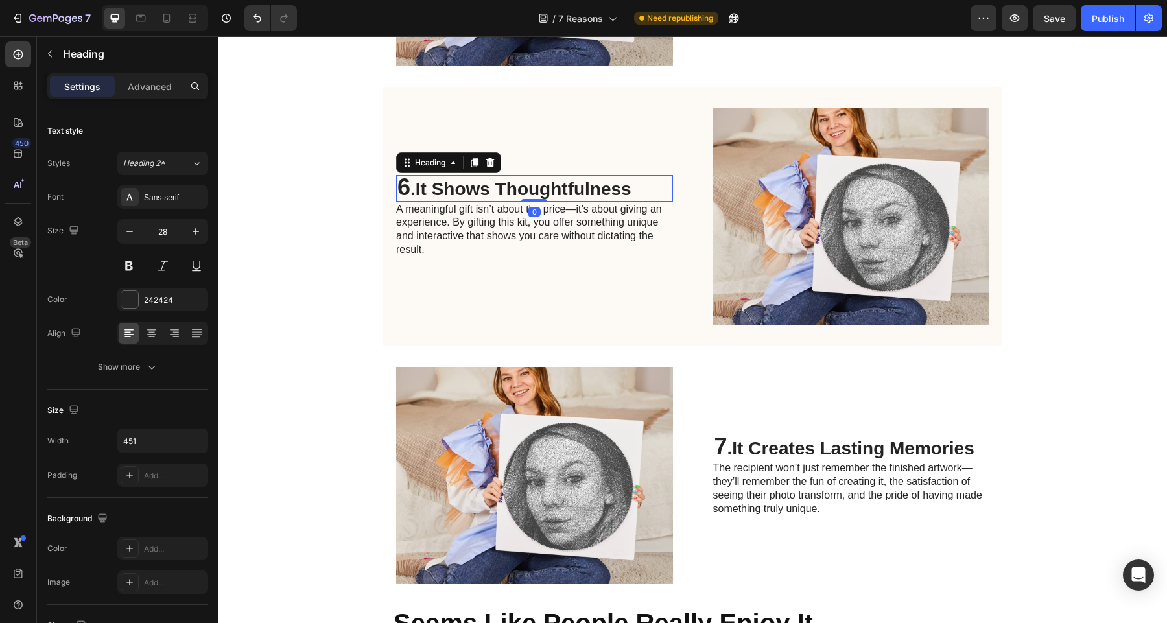
click at [561, 194] on strong "It Shows Thoughtfulness" at bounding box center [523, 189] width 216 height 20
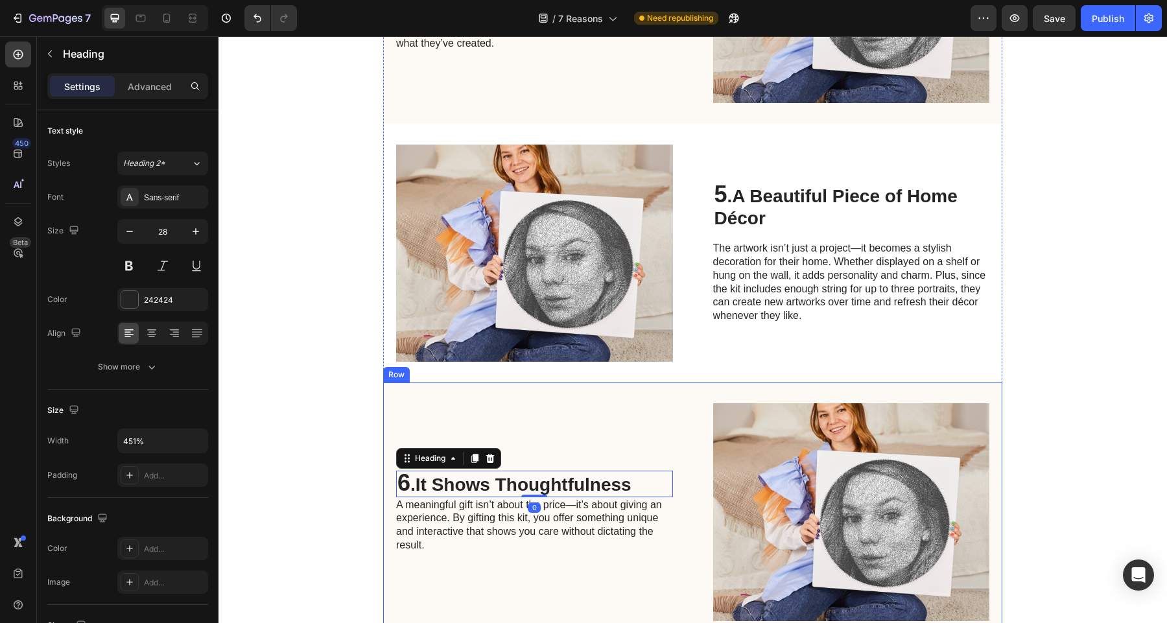
scroll to position [2480, 0]
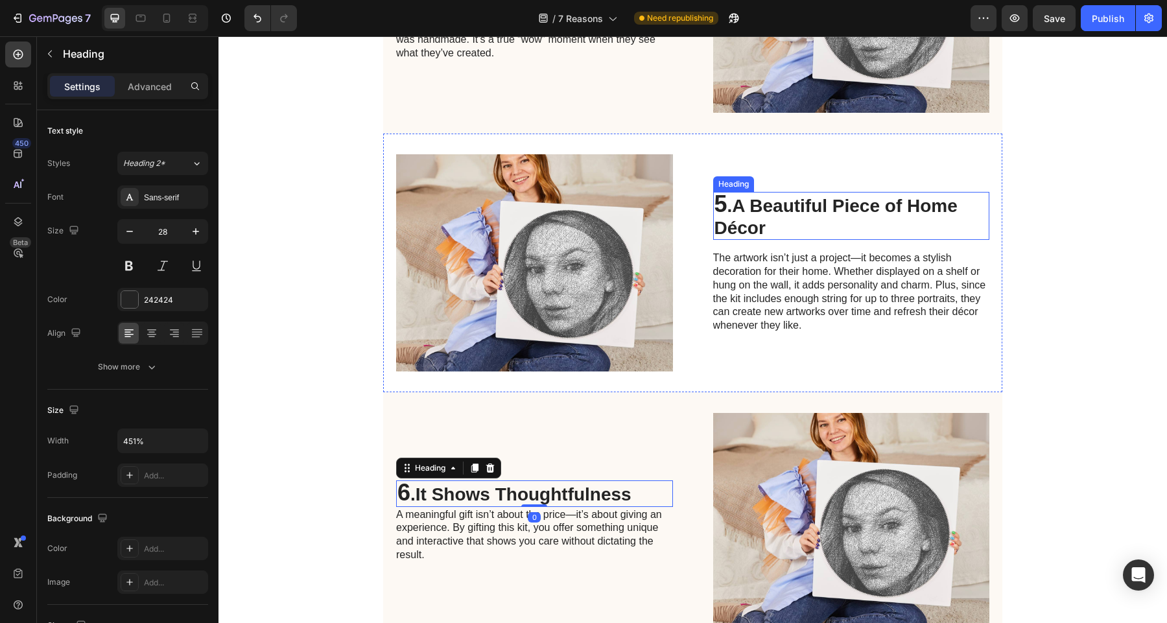
click at [765, 213] on strong "A Beautiful Piece of Home Décor" at bounding box center [835, 217] width 243 height 42
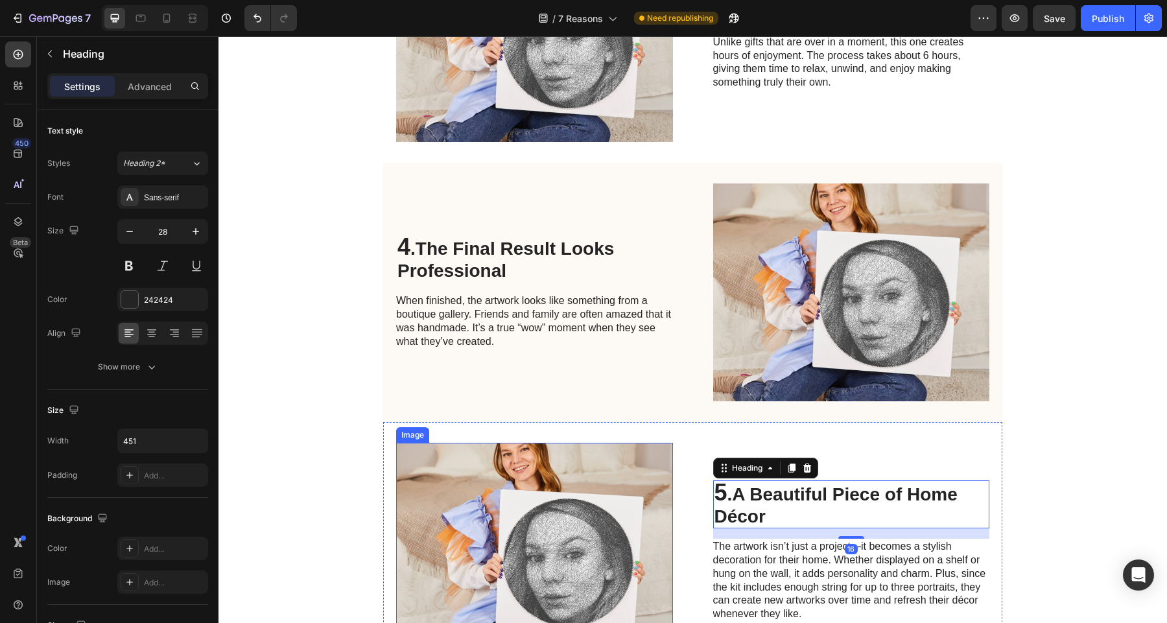
scroll to position [2169, 0]
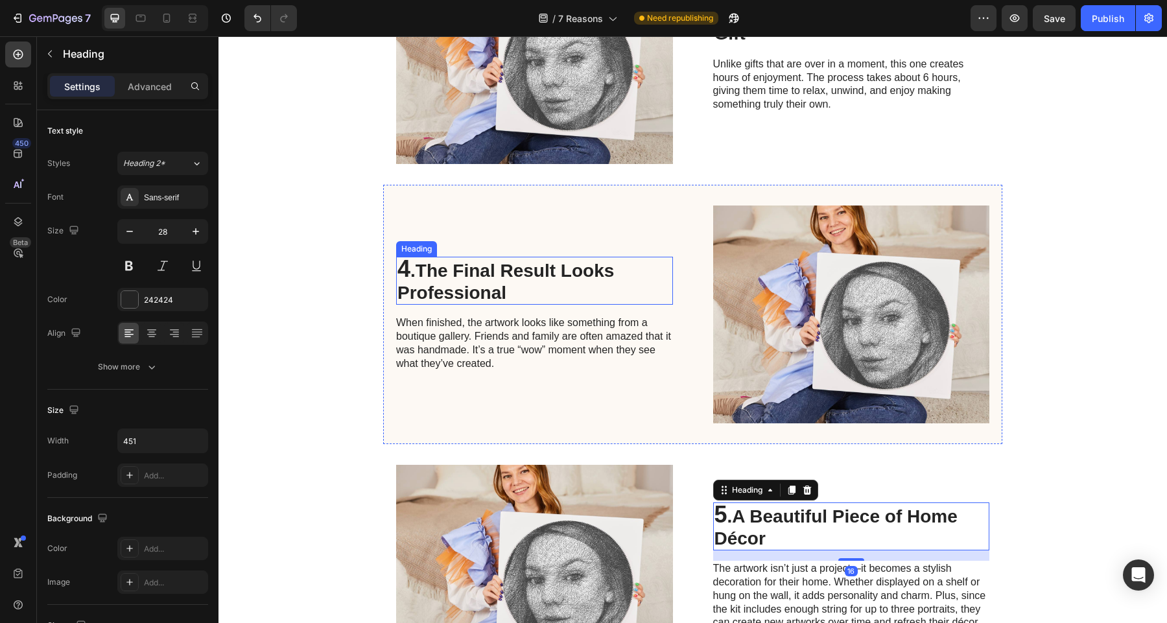
click at [548, 275] on strong "The Final Result Looks Professional" at bounding box center [505, 282] width 216 height 42
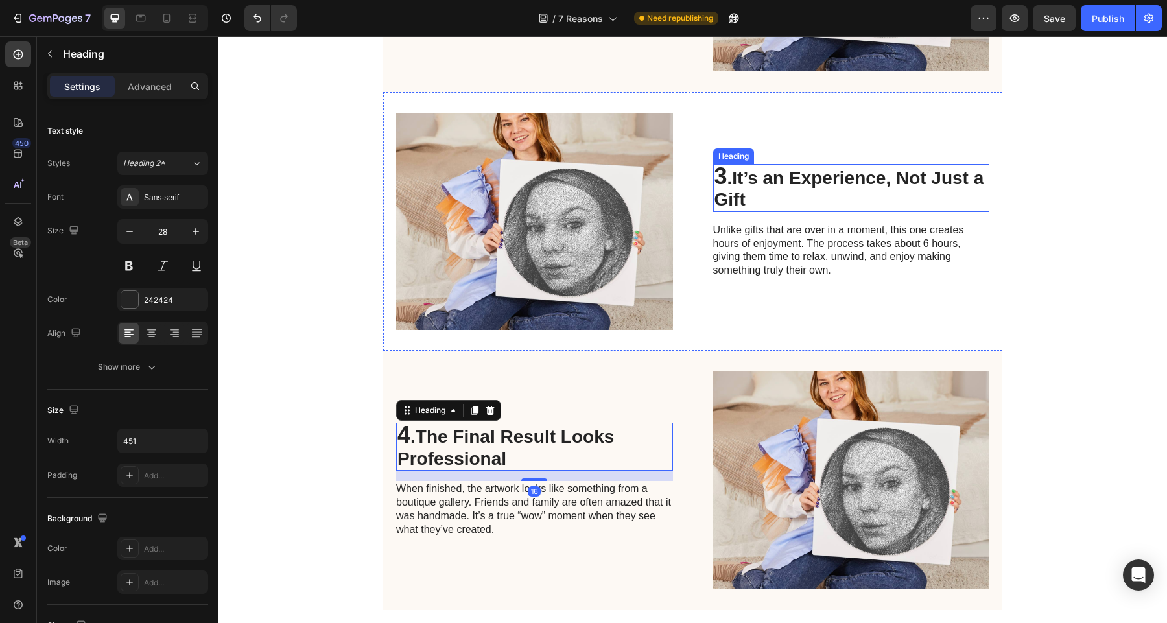
click at [776, 178] on strong "It’s an Experience, Not Just a Gift" at bounding box center [849, 189] width 270 height 42
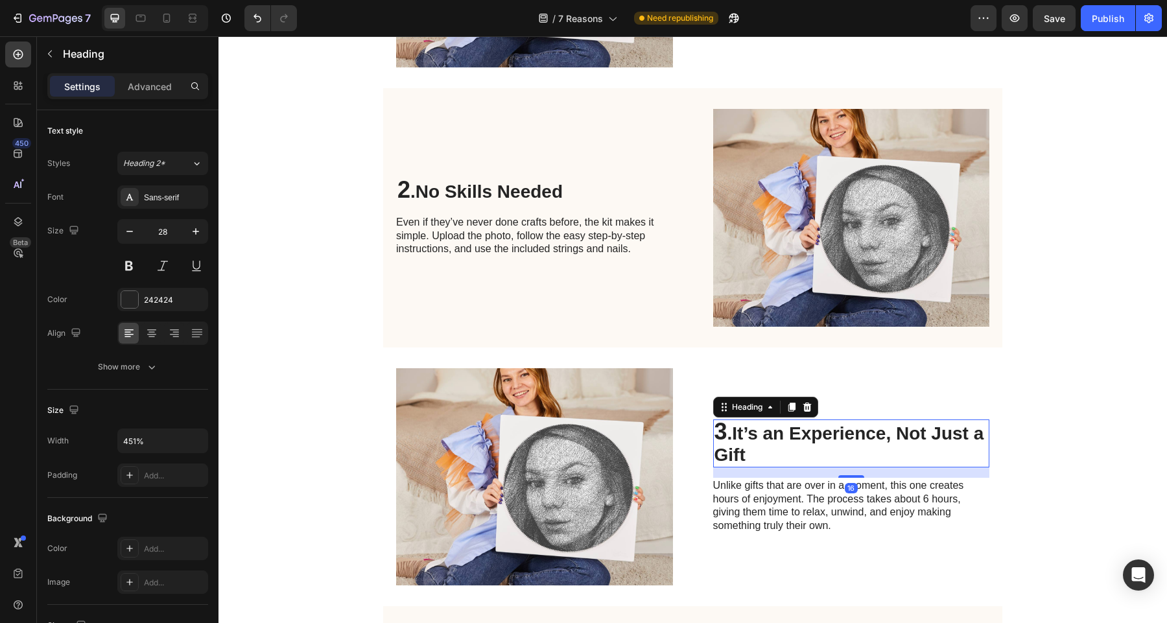
scroll to position [1711, 0]
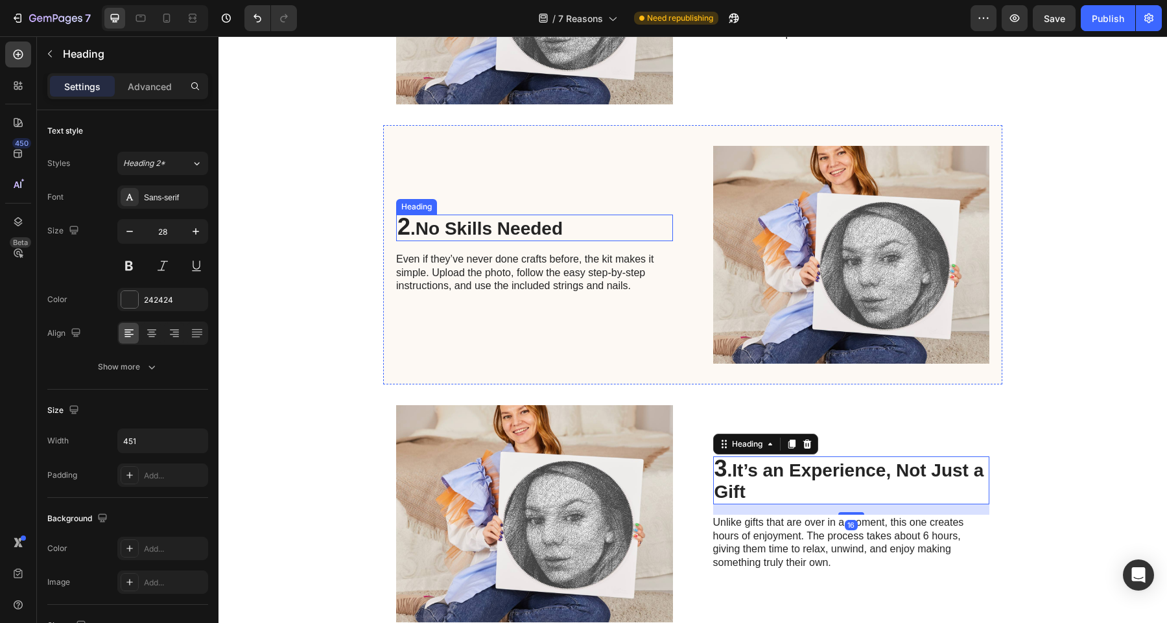
click at [550, 226] on strong "No Skills Needed" at bounding box center [488, 228] width 147 height 20
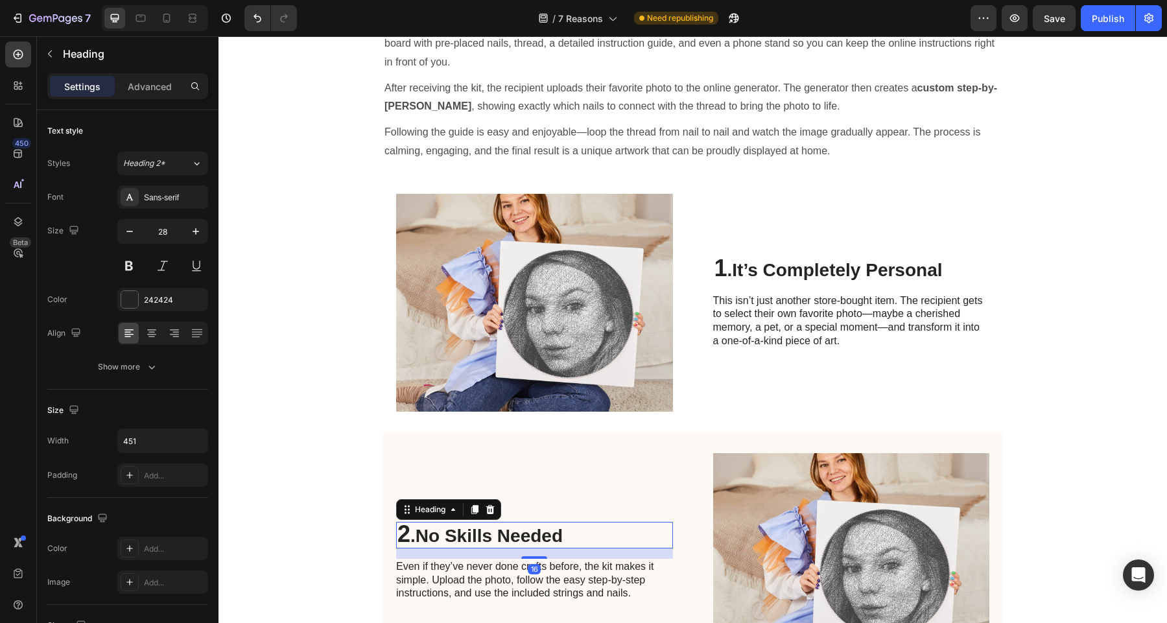
scroll to position [1390, 0]
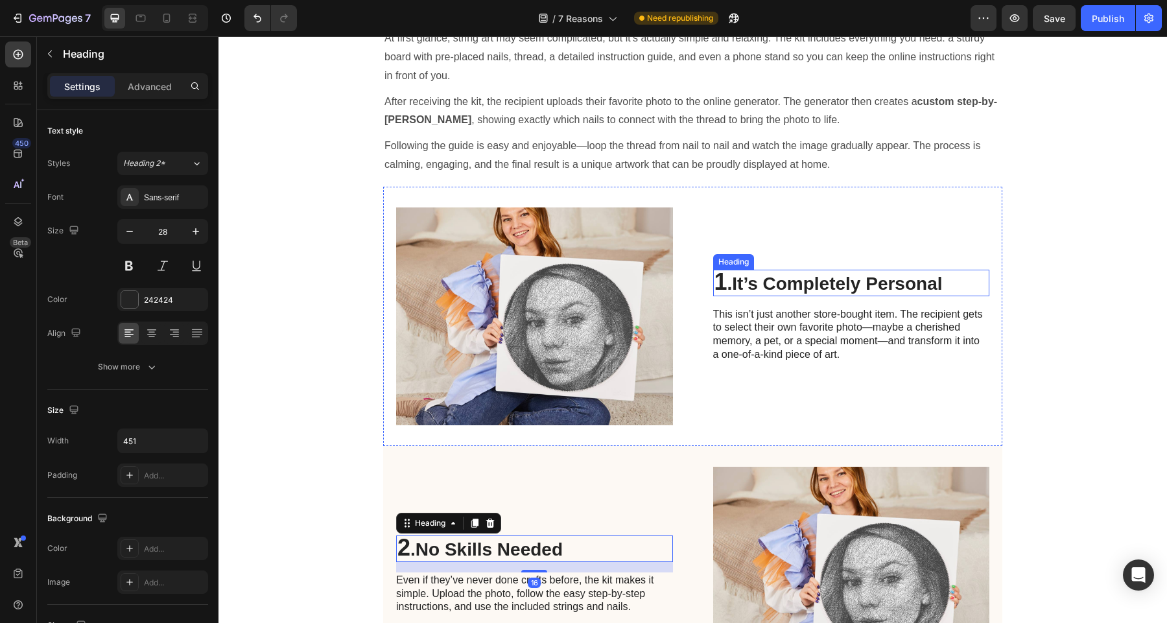
click at [769, 294] on h2 "1 . It’s Completely Personal" at bounding box center [851, 283] width 277 height 27
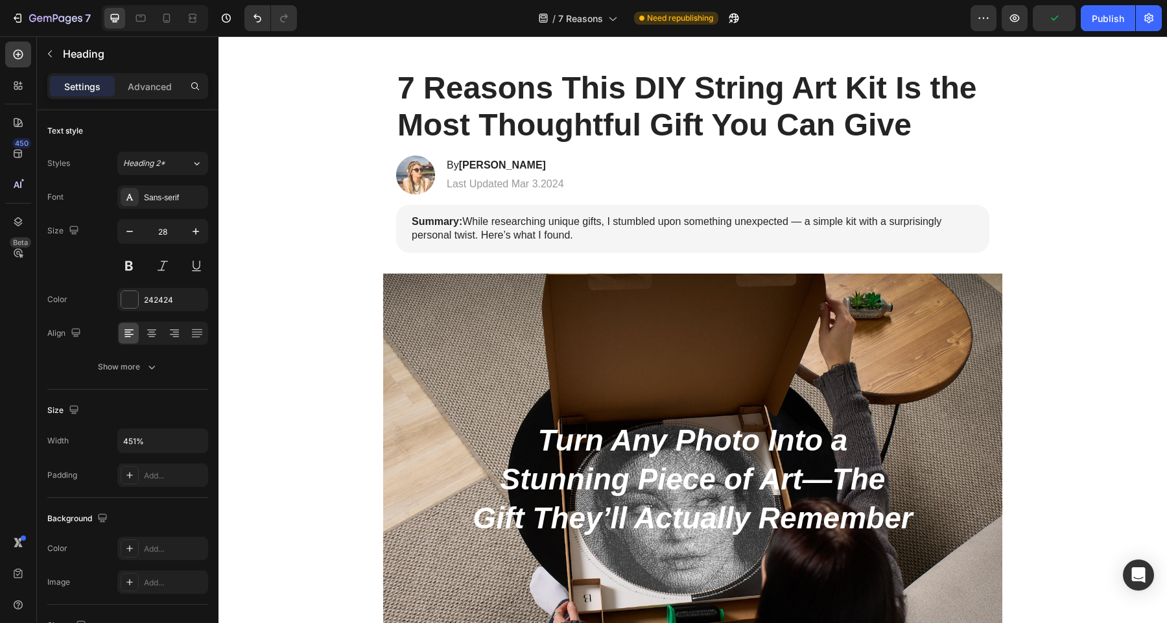
scroll to position [0, 0]
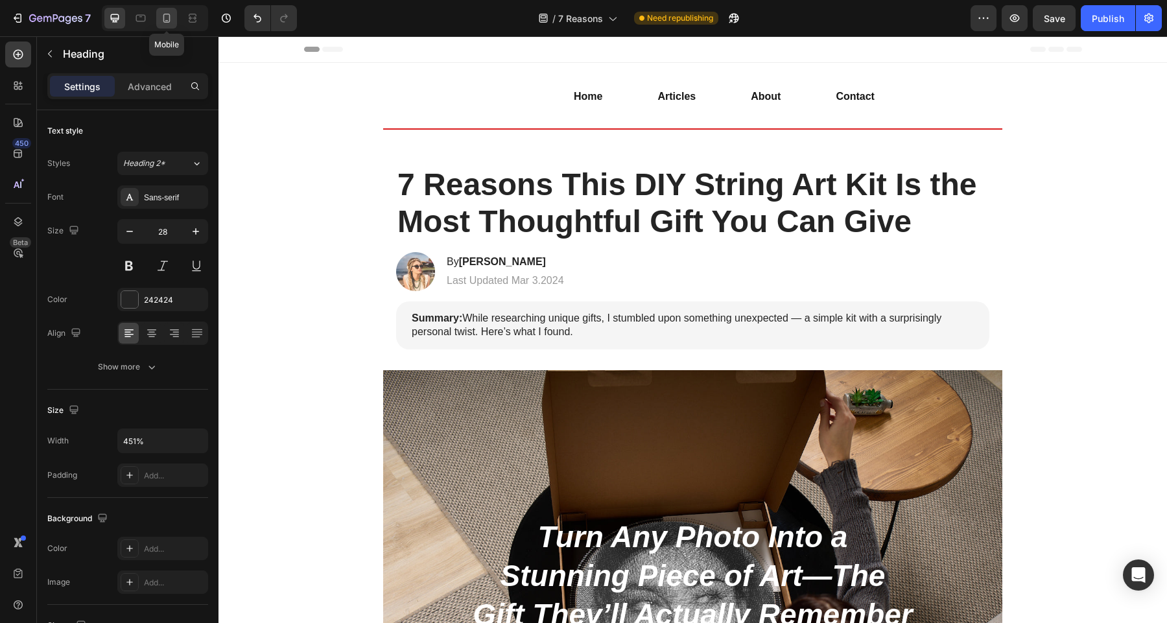
click at [176, 22] on div at bounding box center [166, 18] width 21 height 21
type input "20"
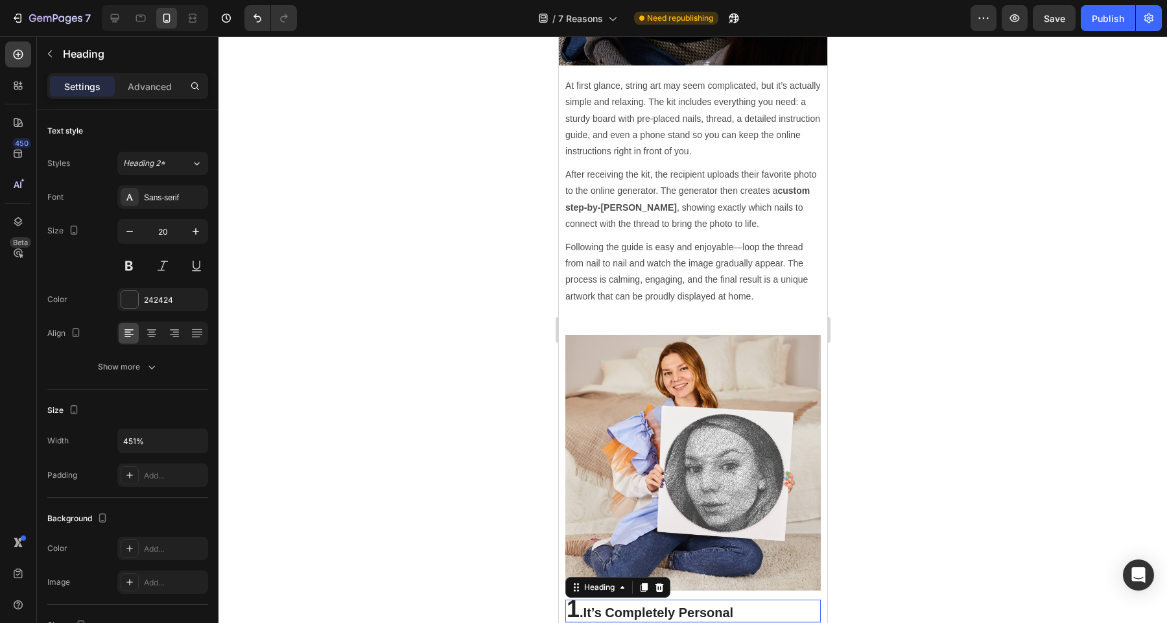
scroll to position [1564, 0]
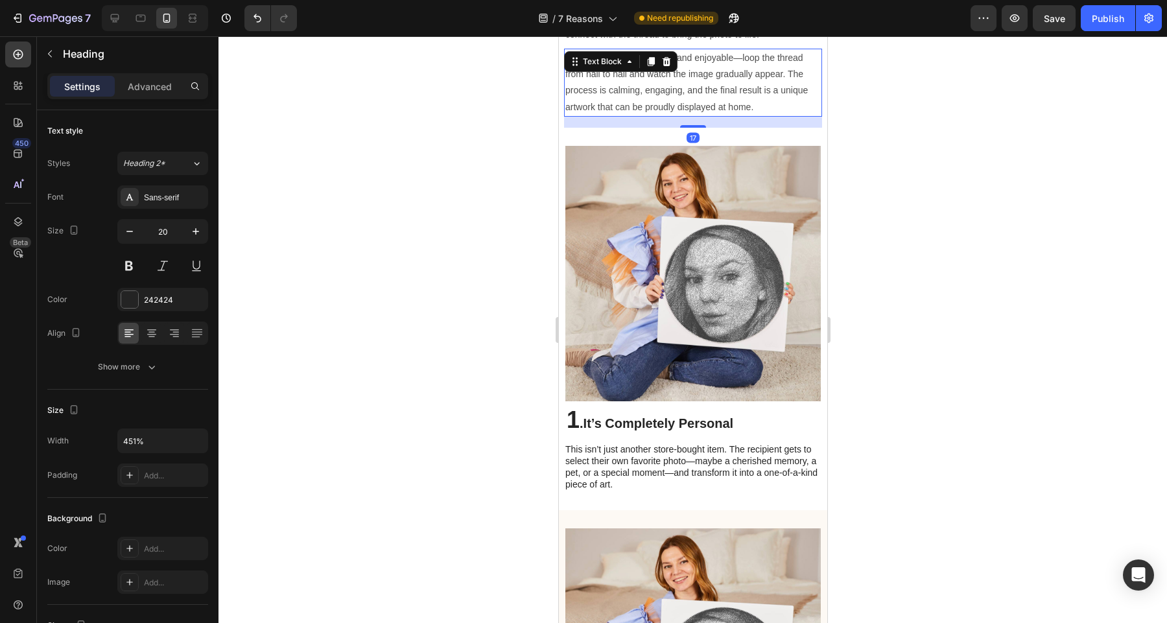
click at [672, 93] on p "Following the guide is easy and enjoyable—loop the thread from nail to nail and…" at bounding box center [692, 82] width 255 height 65
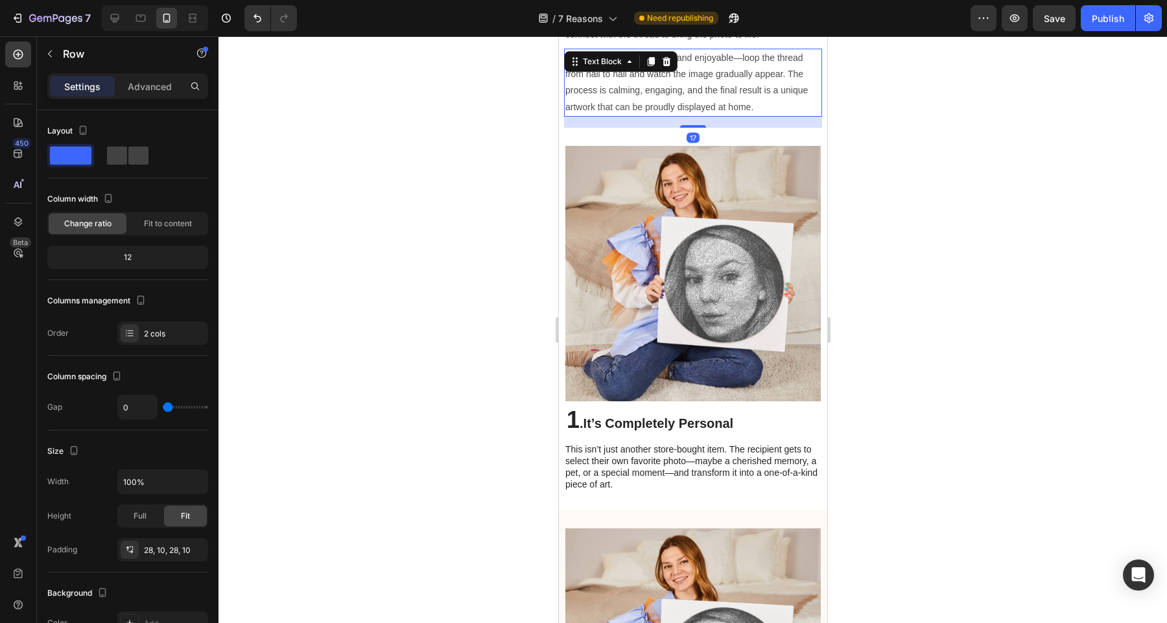
click at [691, 92] on p "Following the guide is easy and enjoyable—loop the thread from nail to nail and…" at bounding box center [692, 82] width 255 height 65
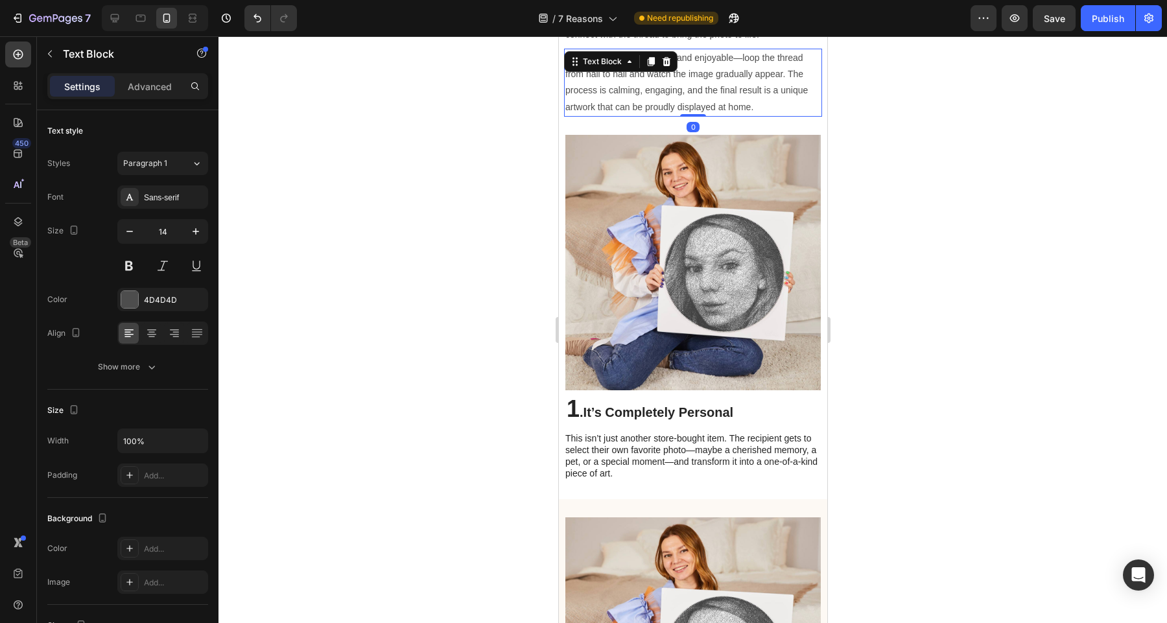
drag, startPoint x: 695, startPoint y: 109, endPoint x: 697, endPoint y: 90, distance: 18.8
click at [697, 90] on div "Following the guide is easy and enjoyable—loop the thread from nail to nail and…" at bounding box center [692, 83] width 258 height 68
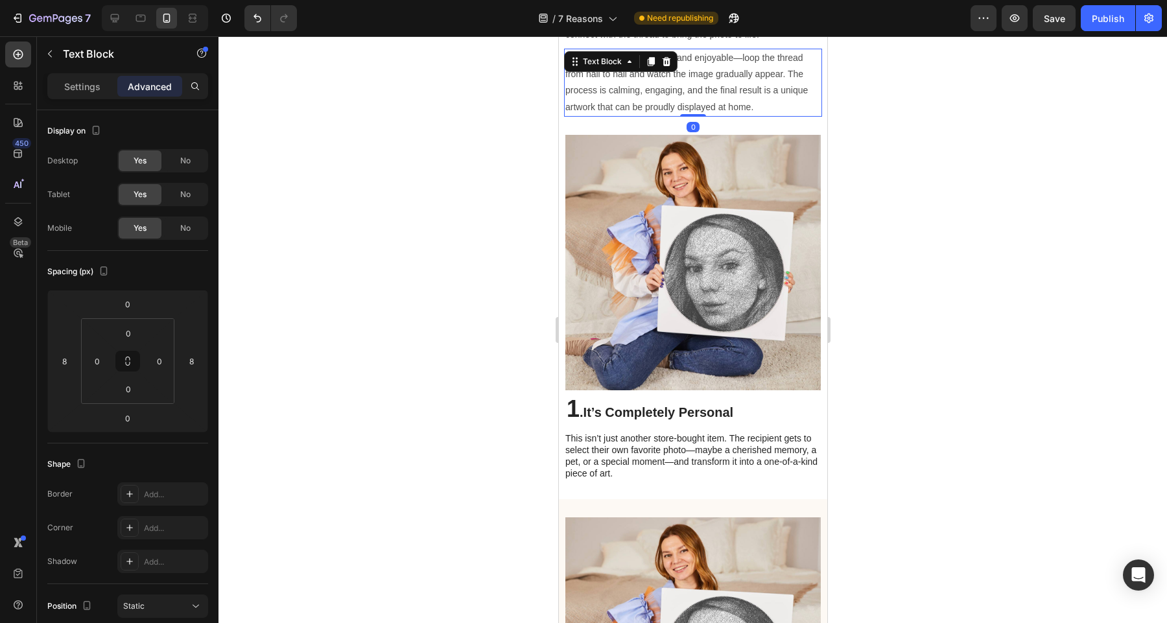
click at [924, 102] on div at bounding box center [692, 329] width 948 height 587
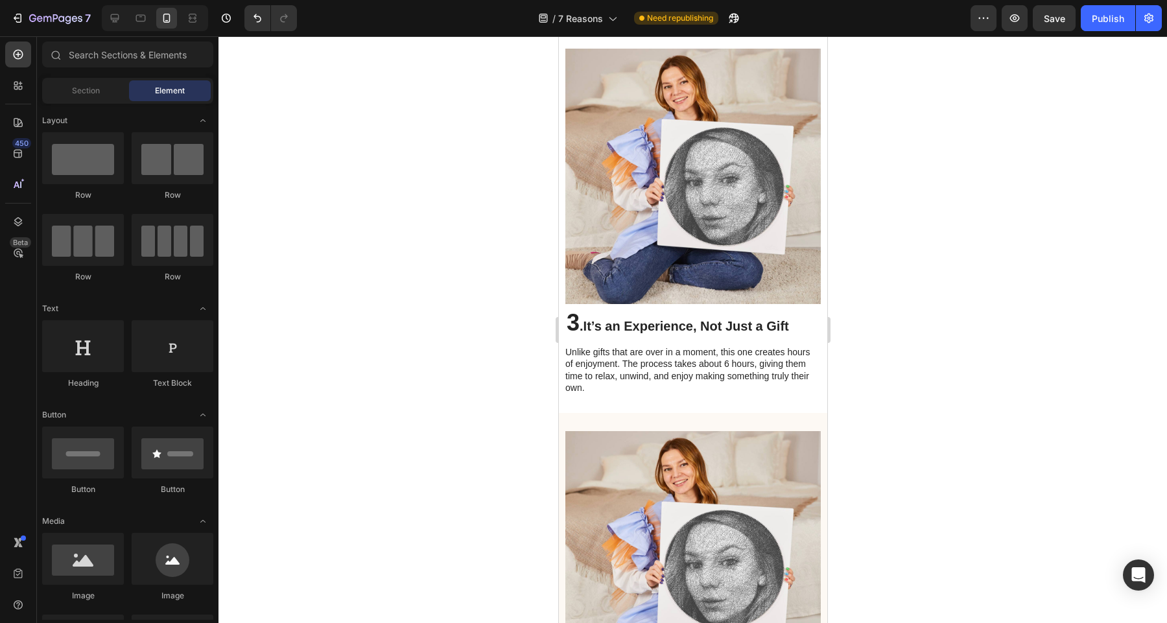
scroll to position [2493, 0]
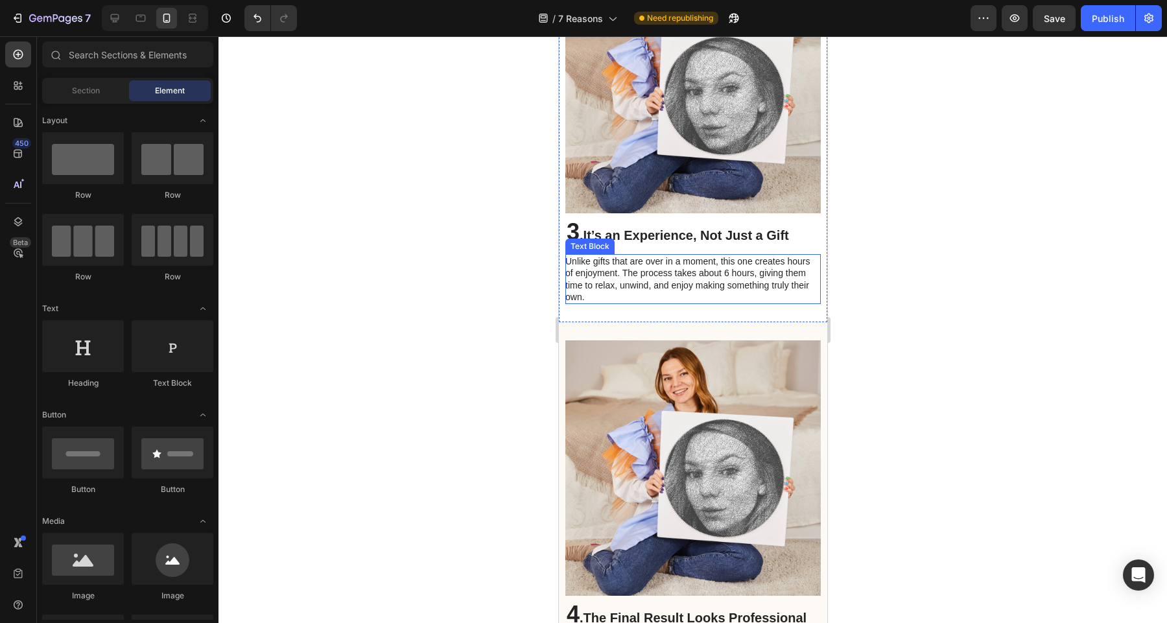
click at [706, 261] on p "Unlike gifts that are over in a moment, this one creates hours of enjoyment. Th…" at bounding box center [692, 278] width 254 height 47
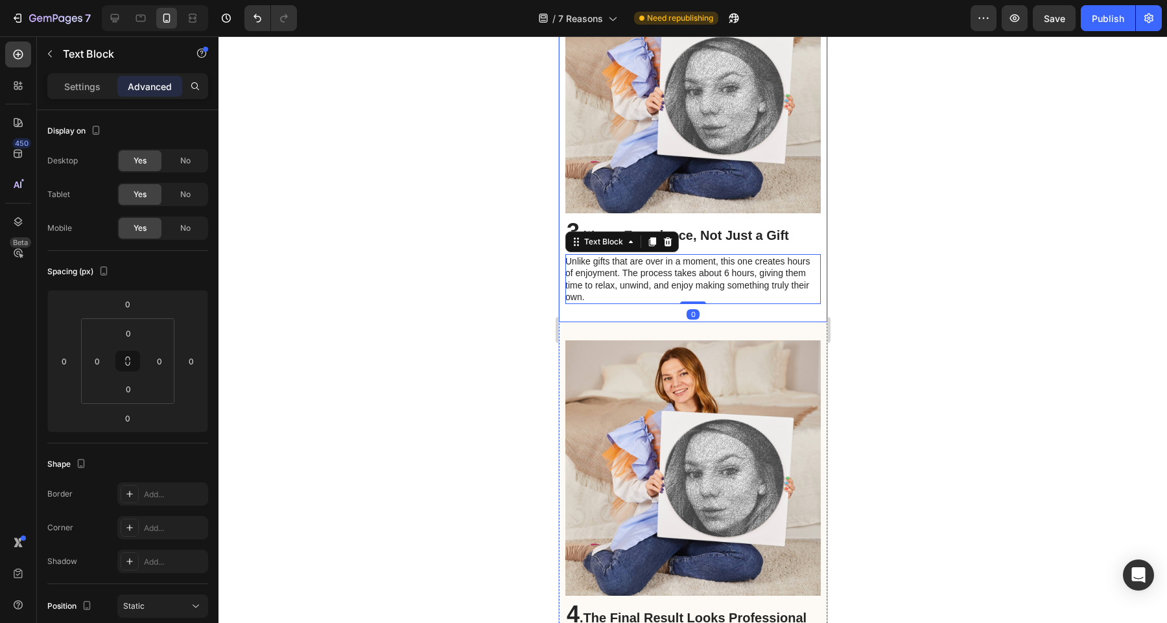
click at [710, 300] on div "Image 3 . It’s an Experience, Not Just a Gift Heading Unlike gifts that are ove…" at bounding box center [692, 131] width 268 height 382
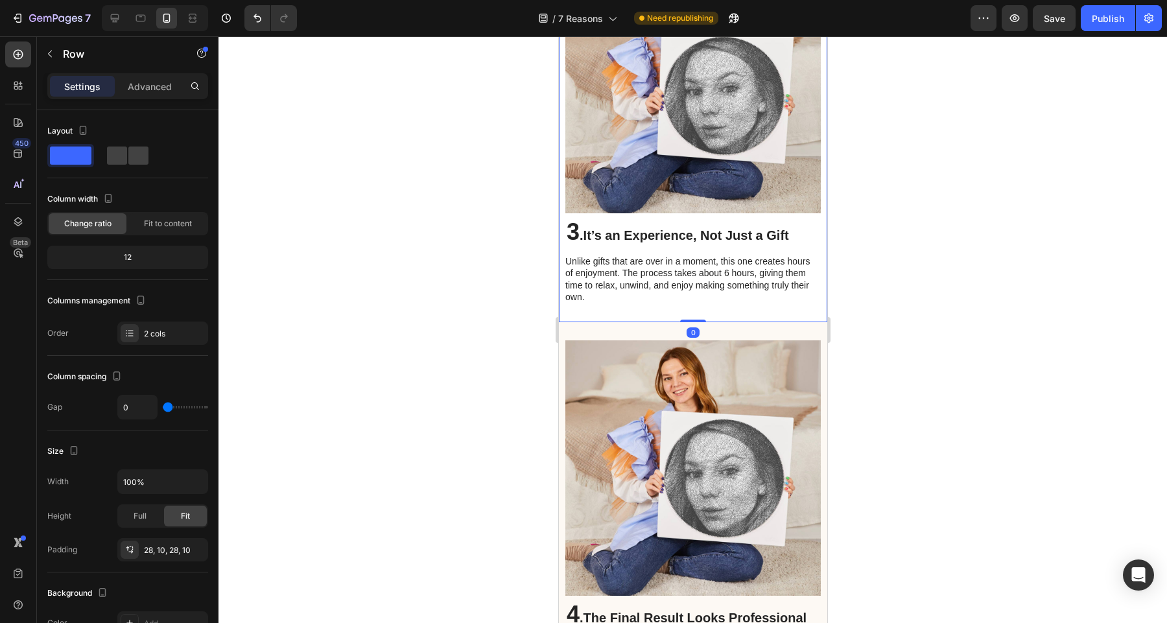
click at [883, 329] on div at bounding box center [692, 329] width 948 height 587
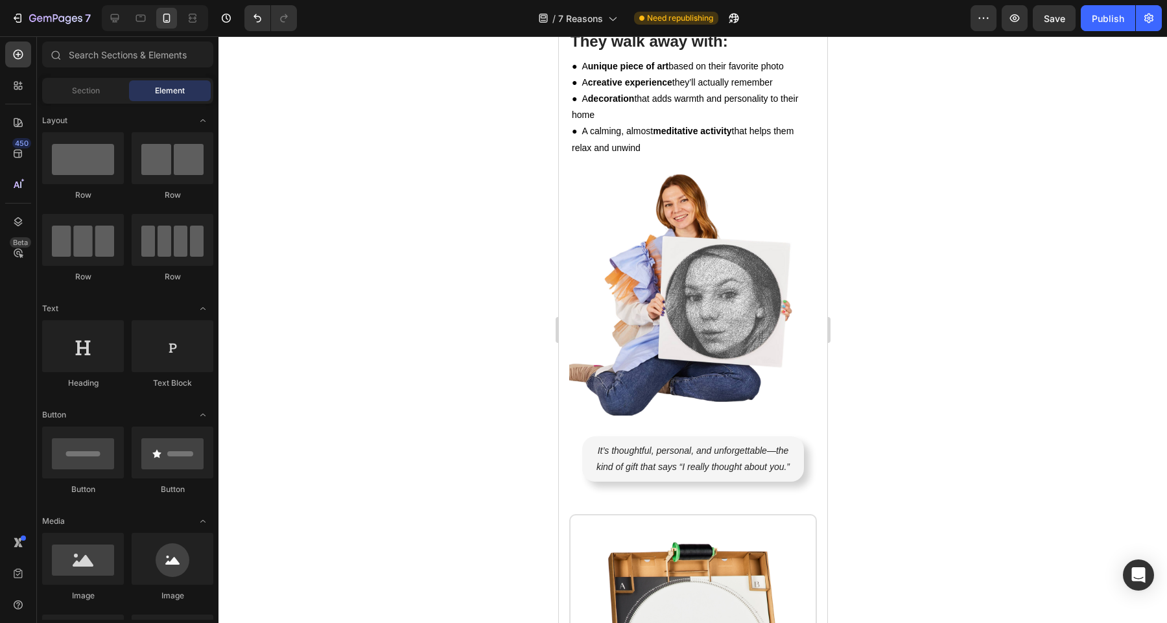
scroll to position [4935, 0]
click at [981, 239] on div at bounding box center [692, 329] width 948 height 587
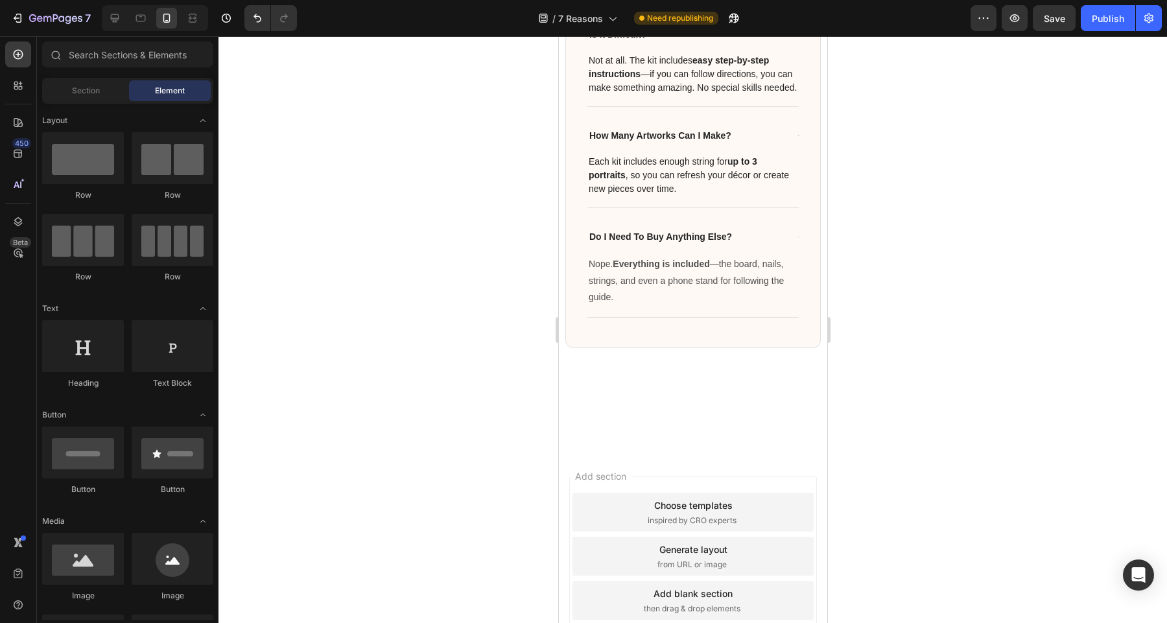
scroll to position [6088, 0]
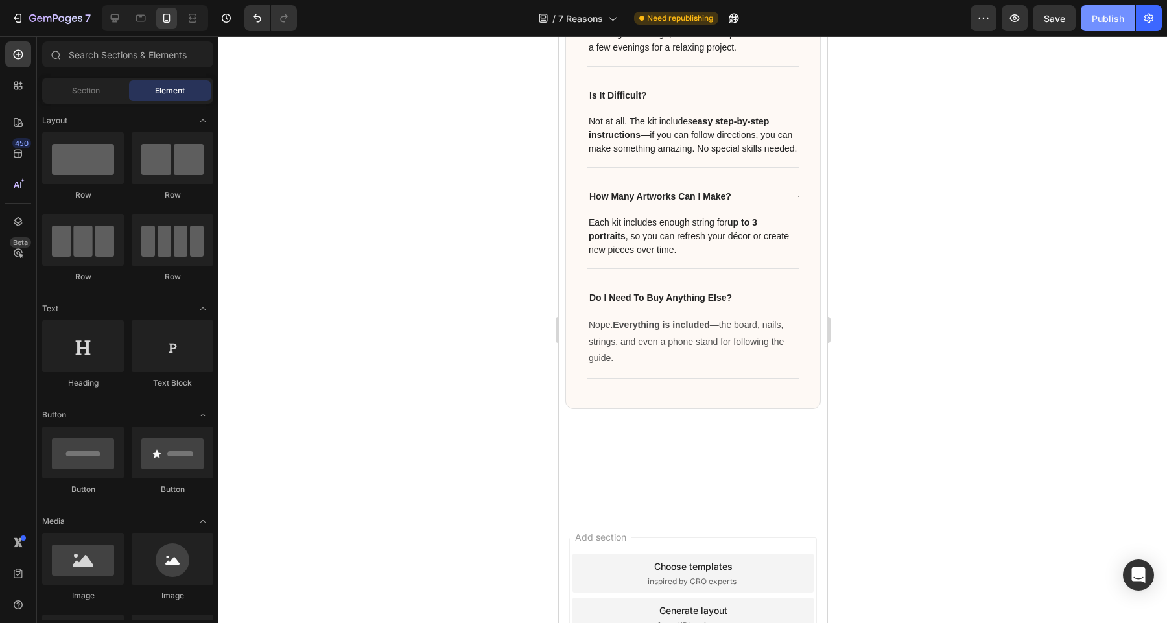
click at [1100, 20] on div "Publish" at bounding box center [1107, 19] width 32 height 14
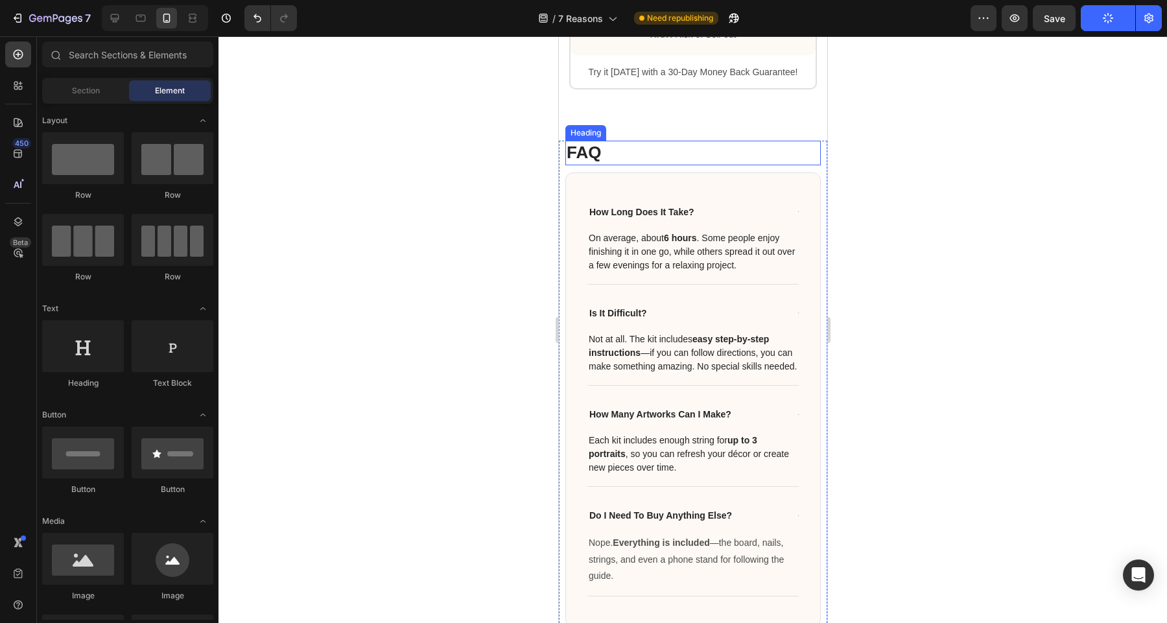
scroll to position [5773, 0]
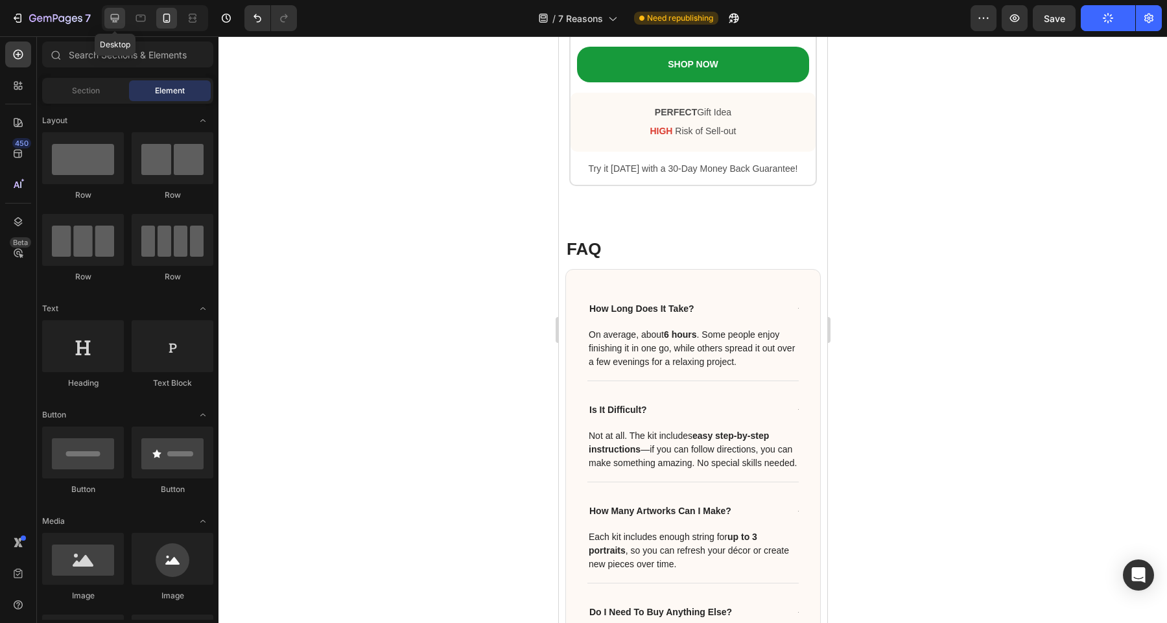
click at [118, 20] on icon at bounding box center [114, 18] width 13 height 13
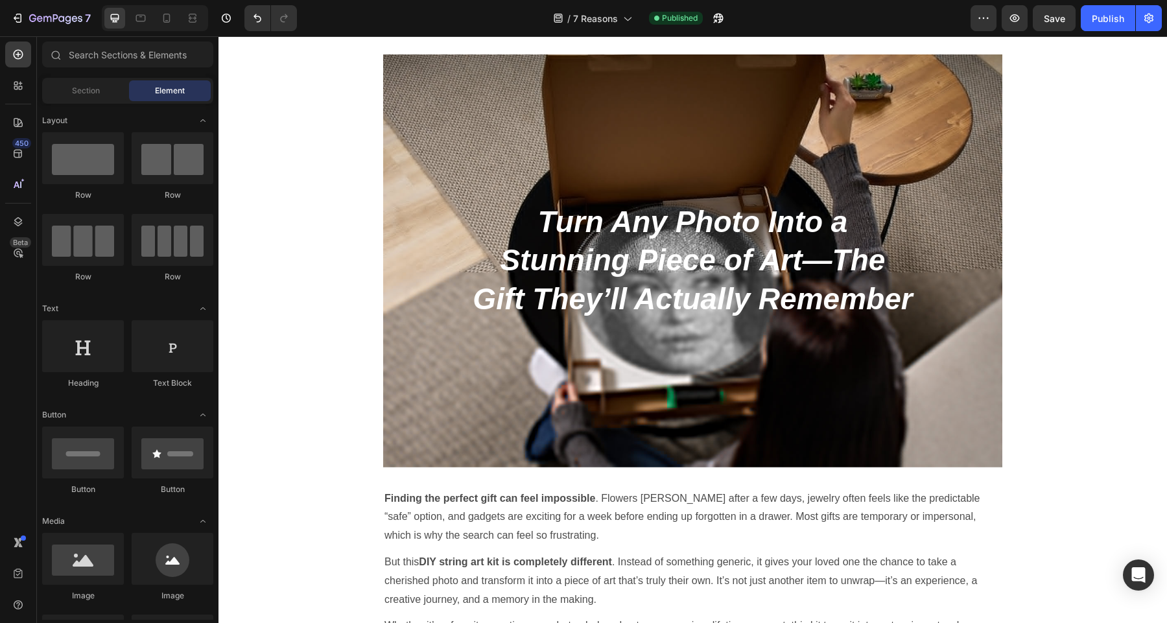
scroll to position [318, 0]
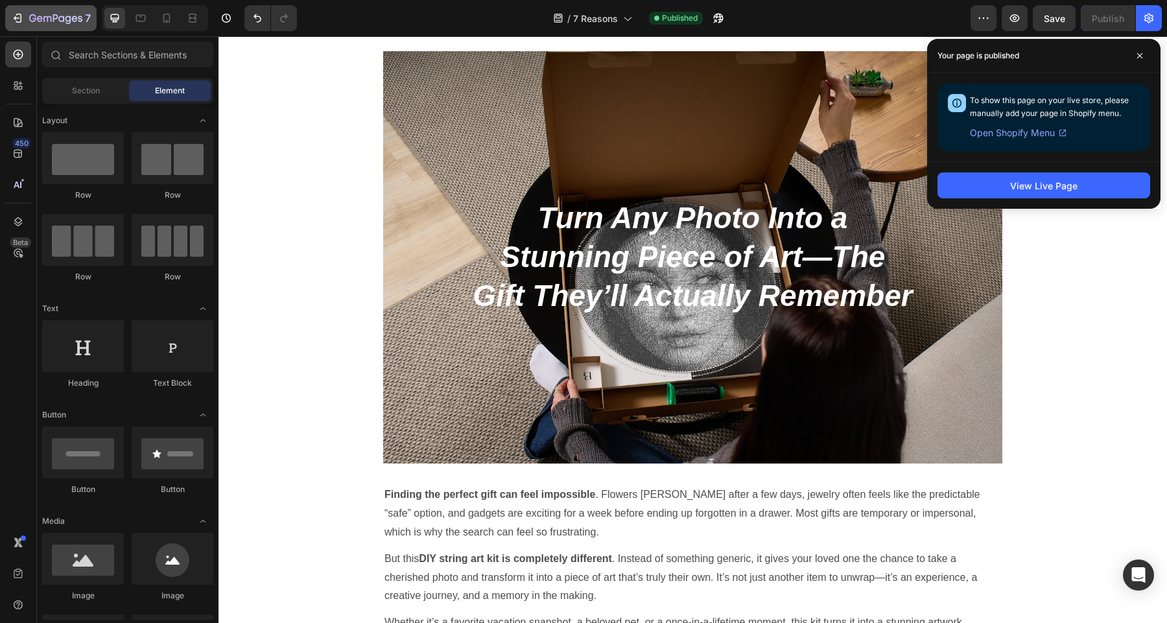
click at [30, 19] on icon "button" at bounding box center [32, 18] width 7 height 8
